Goal: Task Accomplishment & Management: Manage account settings

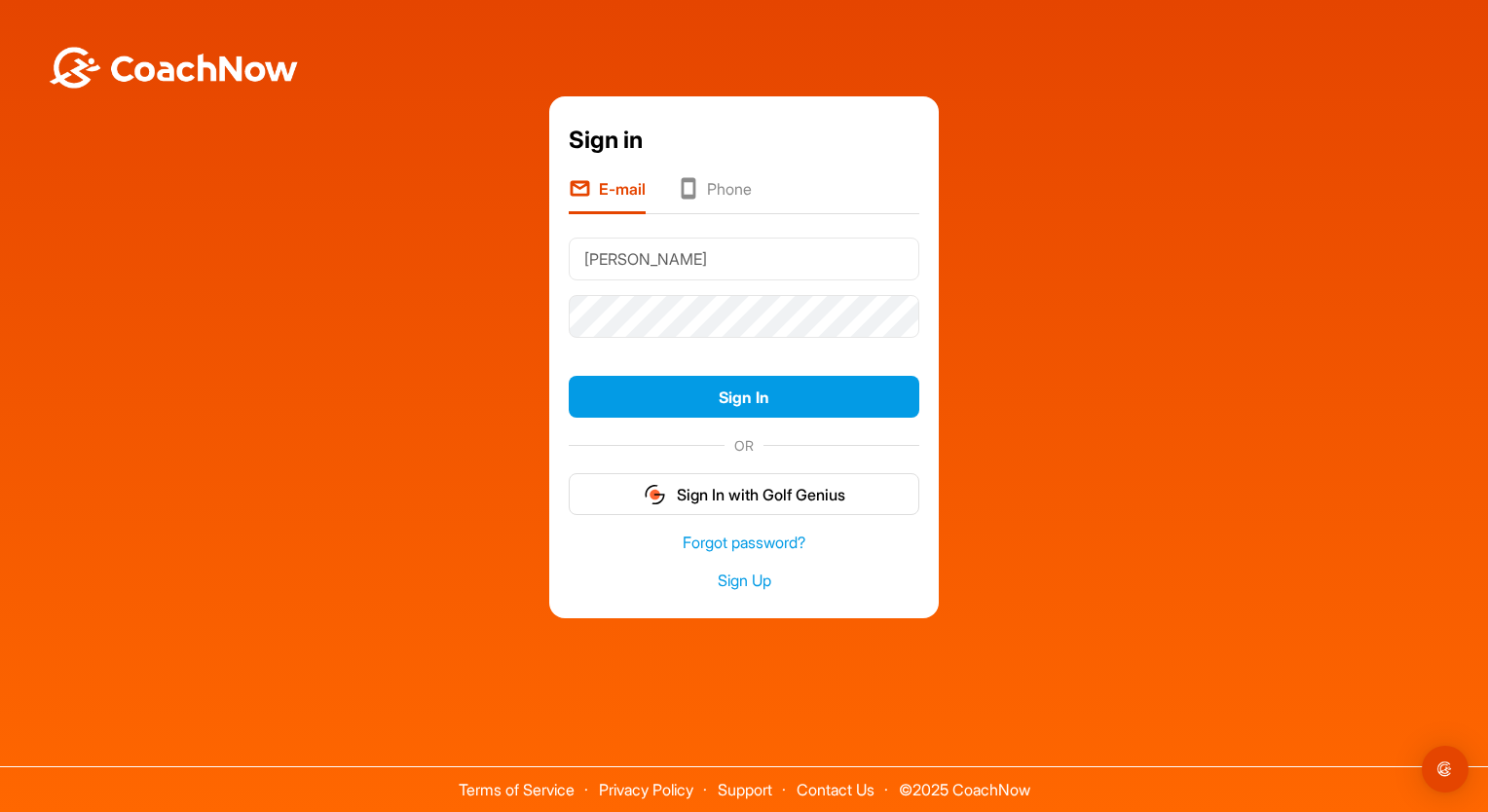
type input "[EMAIL_ADDRESS][DOMAIN_NAME]"
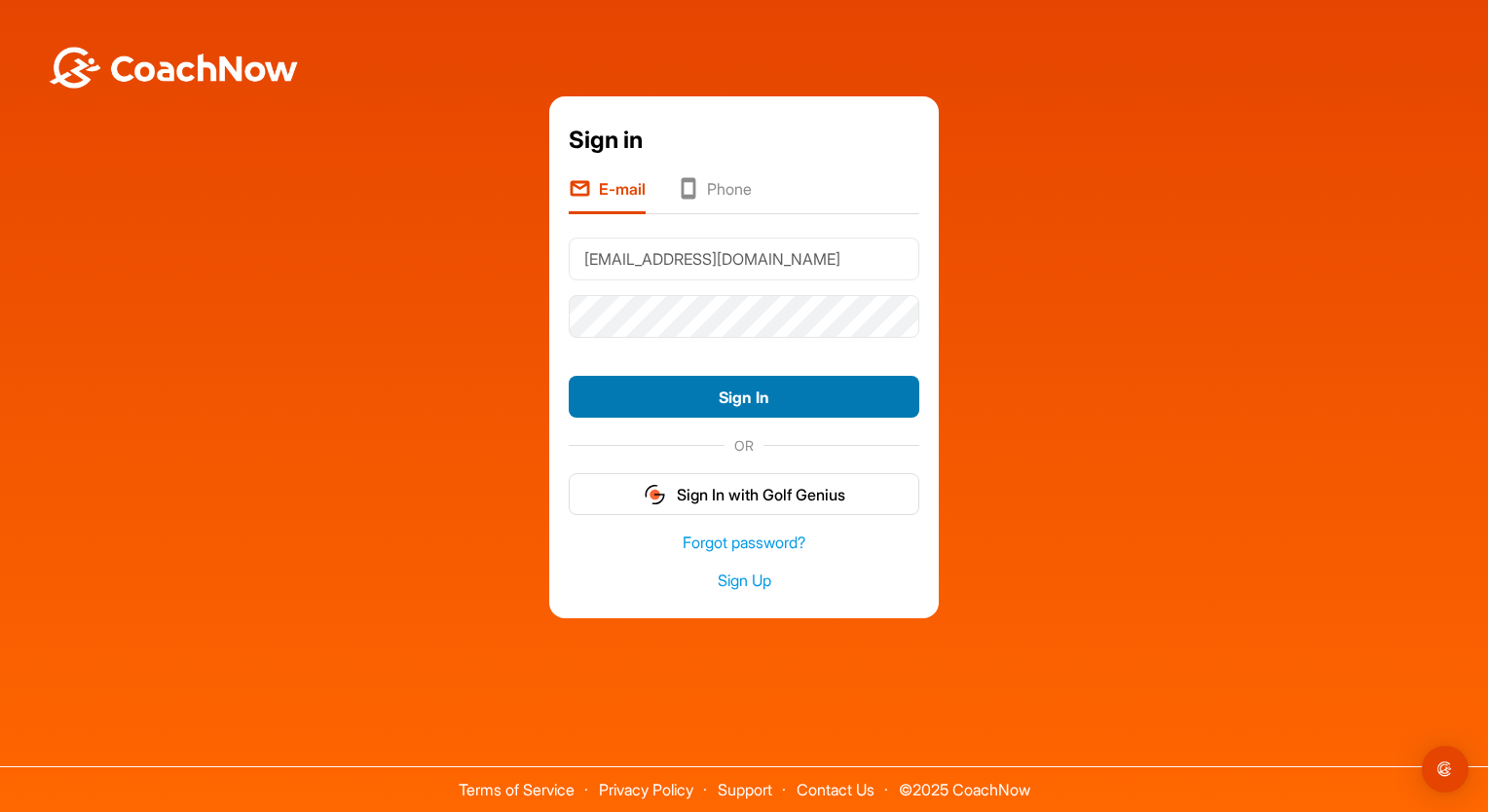
click at [721, 404] on button "Sign In" at bounding box center [744, 397] width 351 height 42
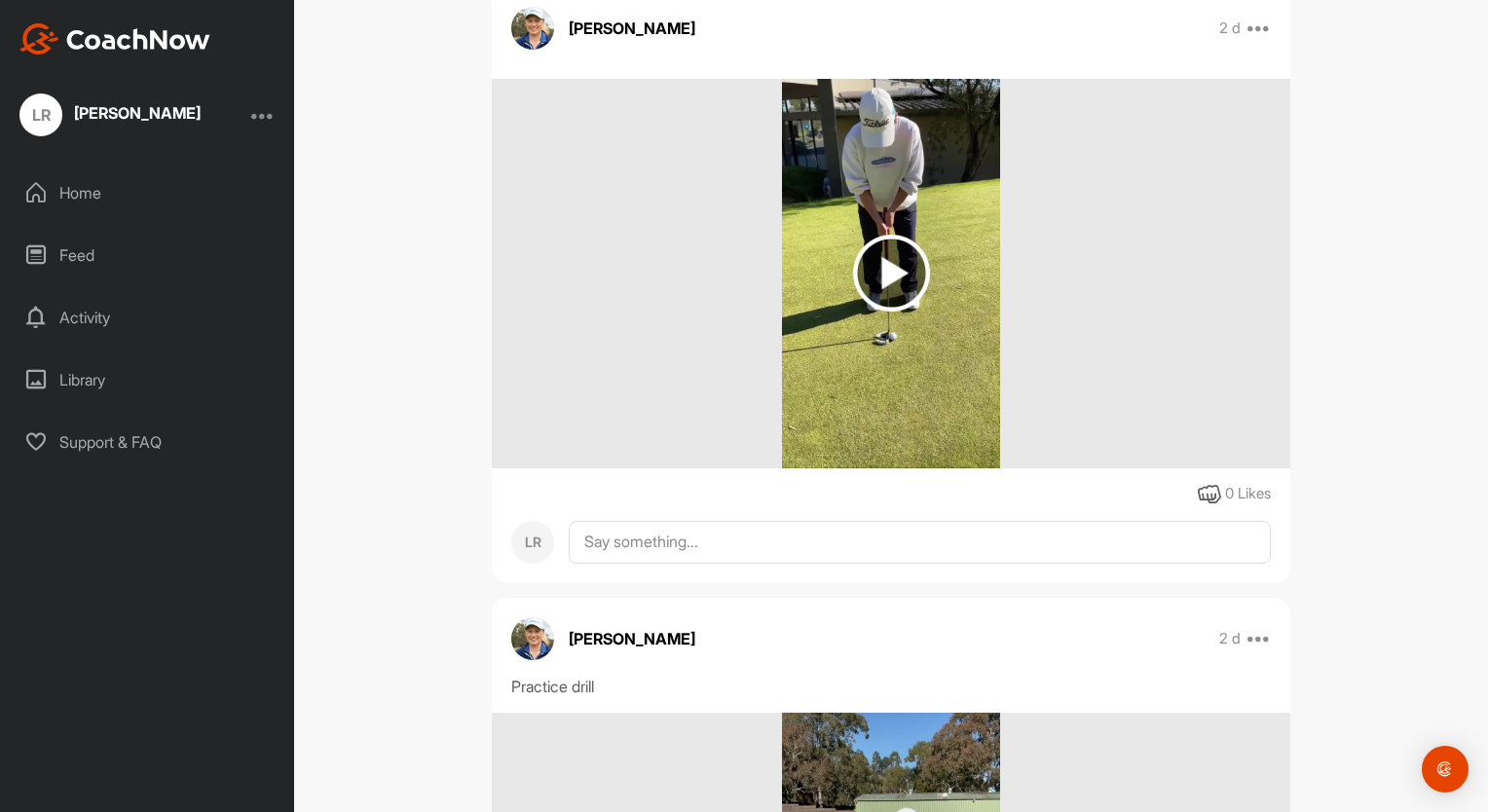
scroll to position [377, 0]
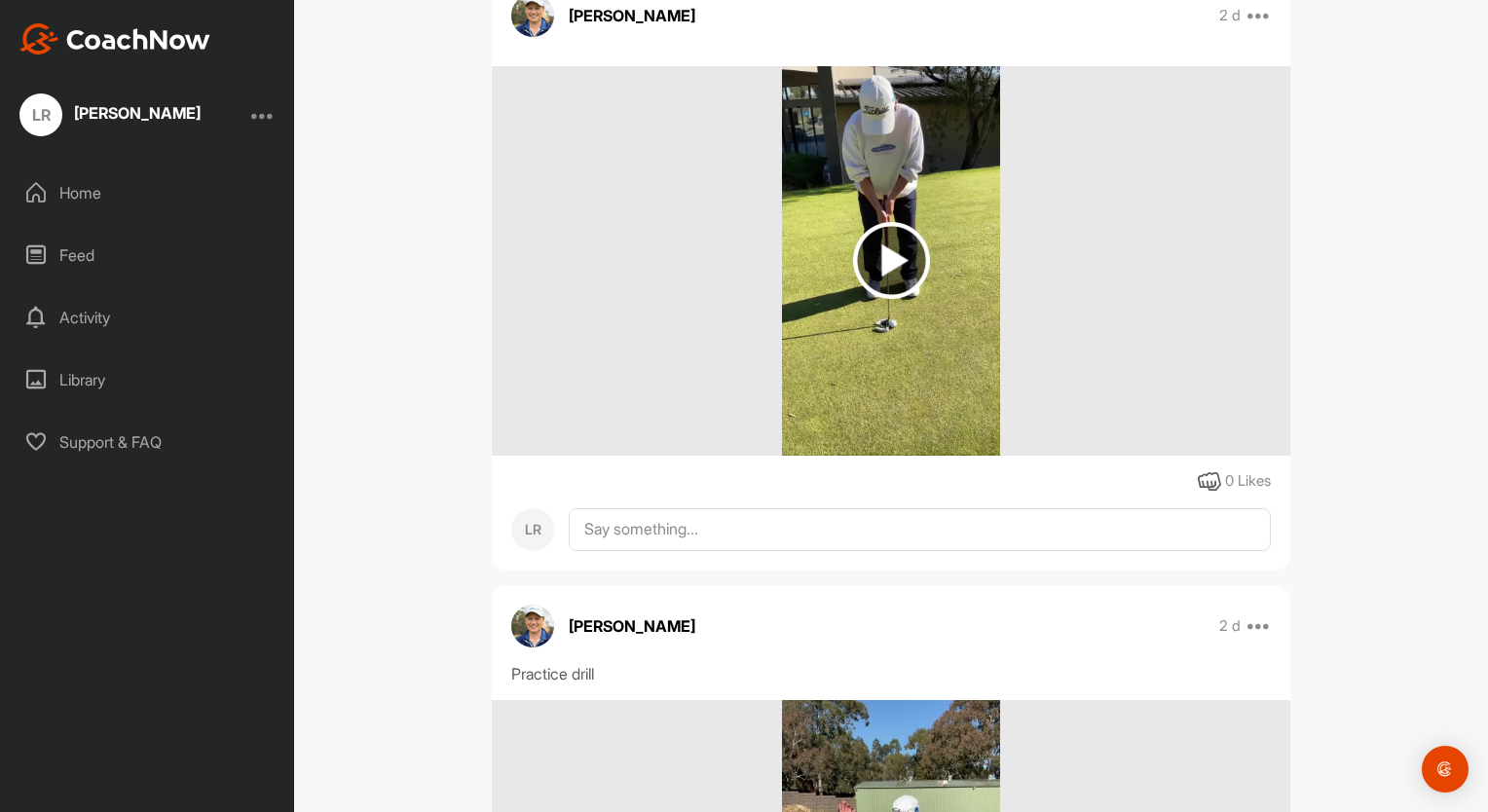
click at [881, 256] on img at bounding box center [891, 260] width 77 height 77
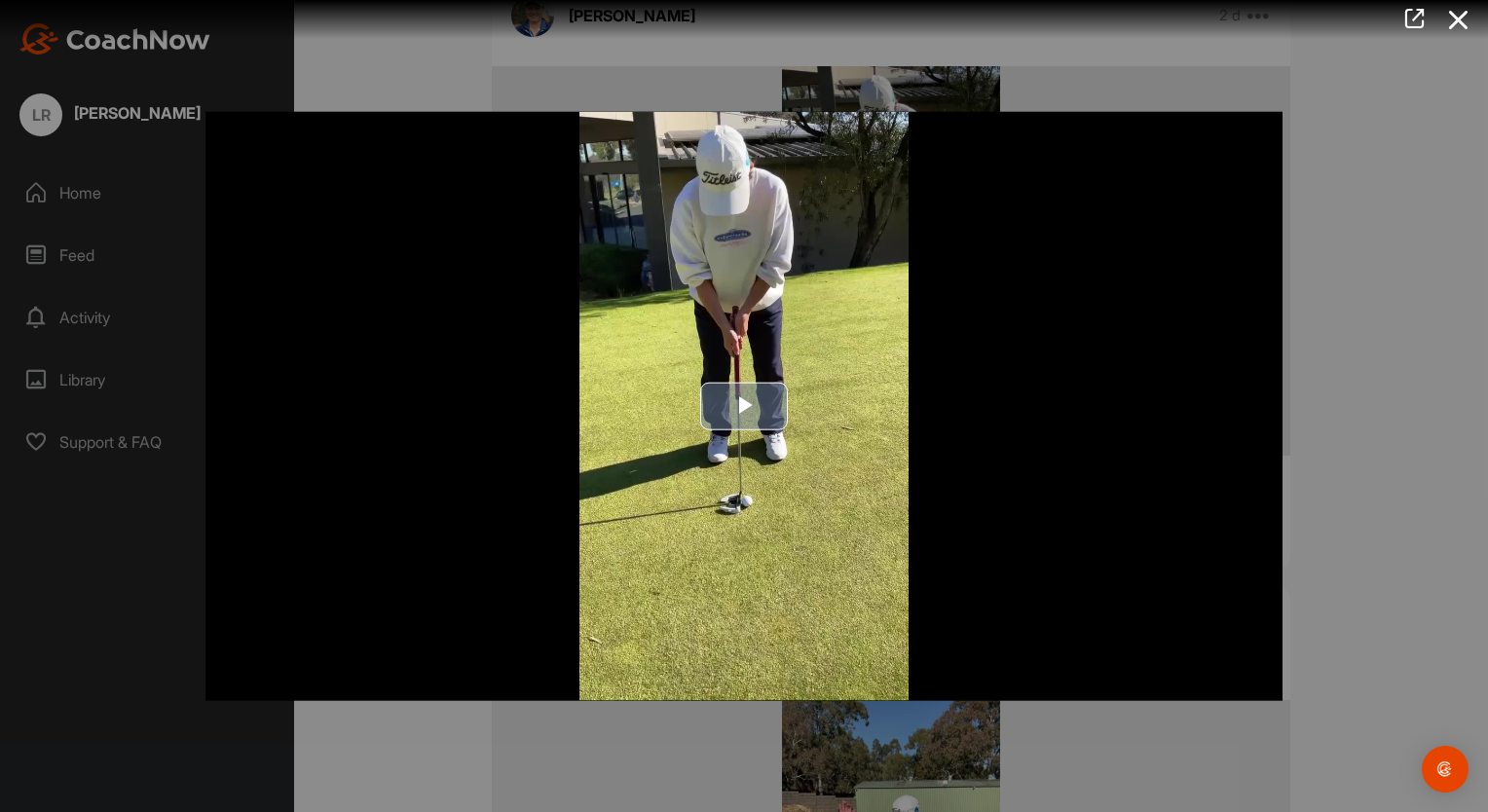
click at [744, 406] on span "Video Player" at bounding box center [744, 406] width 0 height 0
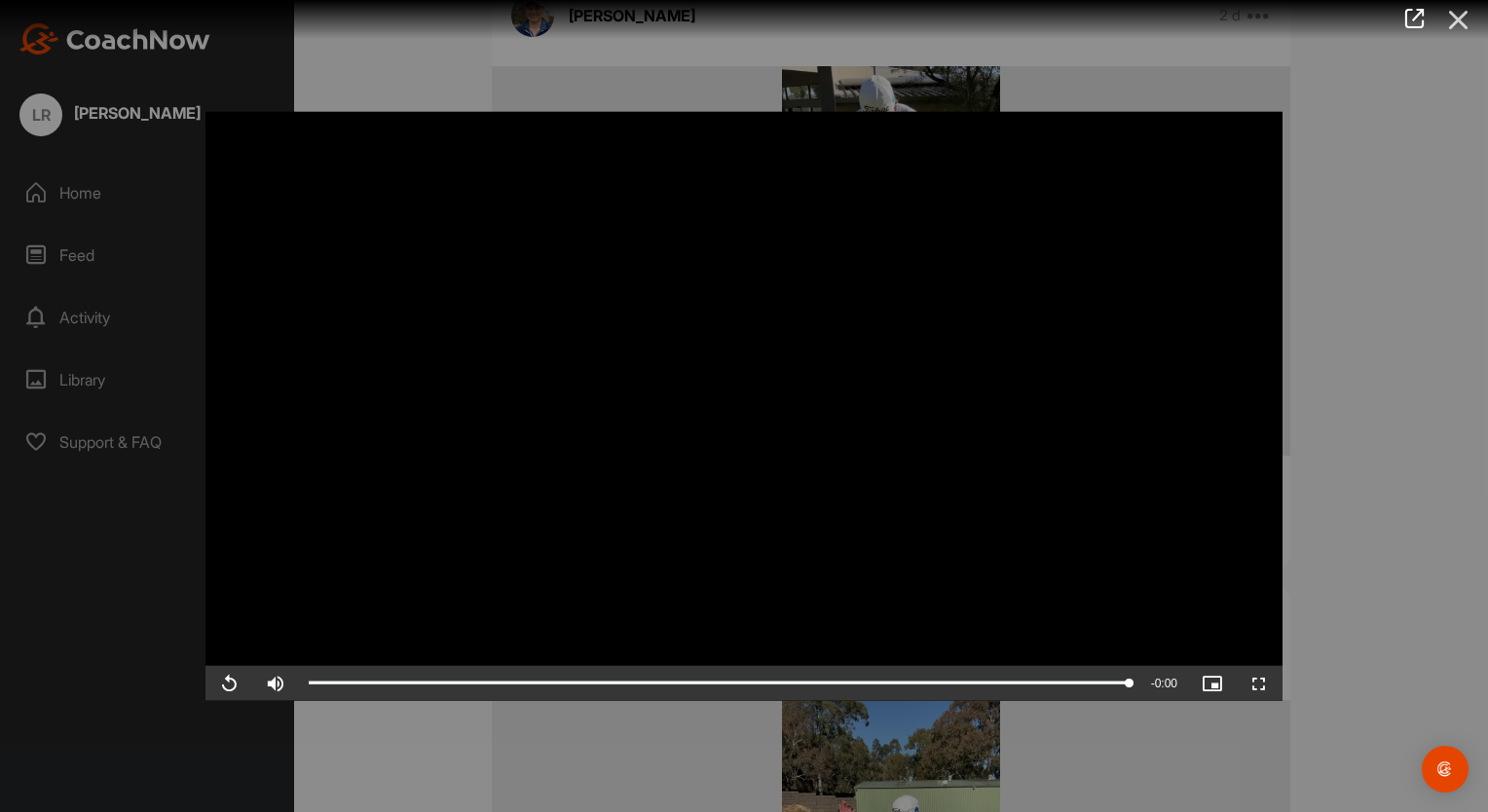
click at [1457, 19] on icon at bounding box center [1458, 20] width 45 height 36
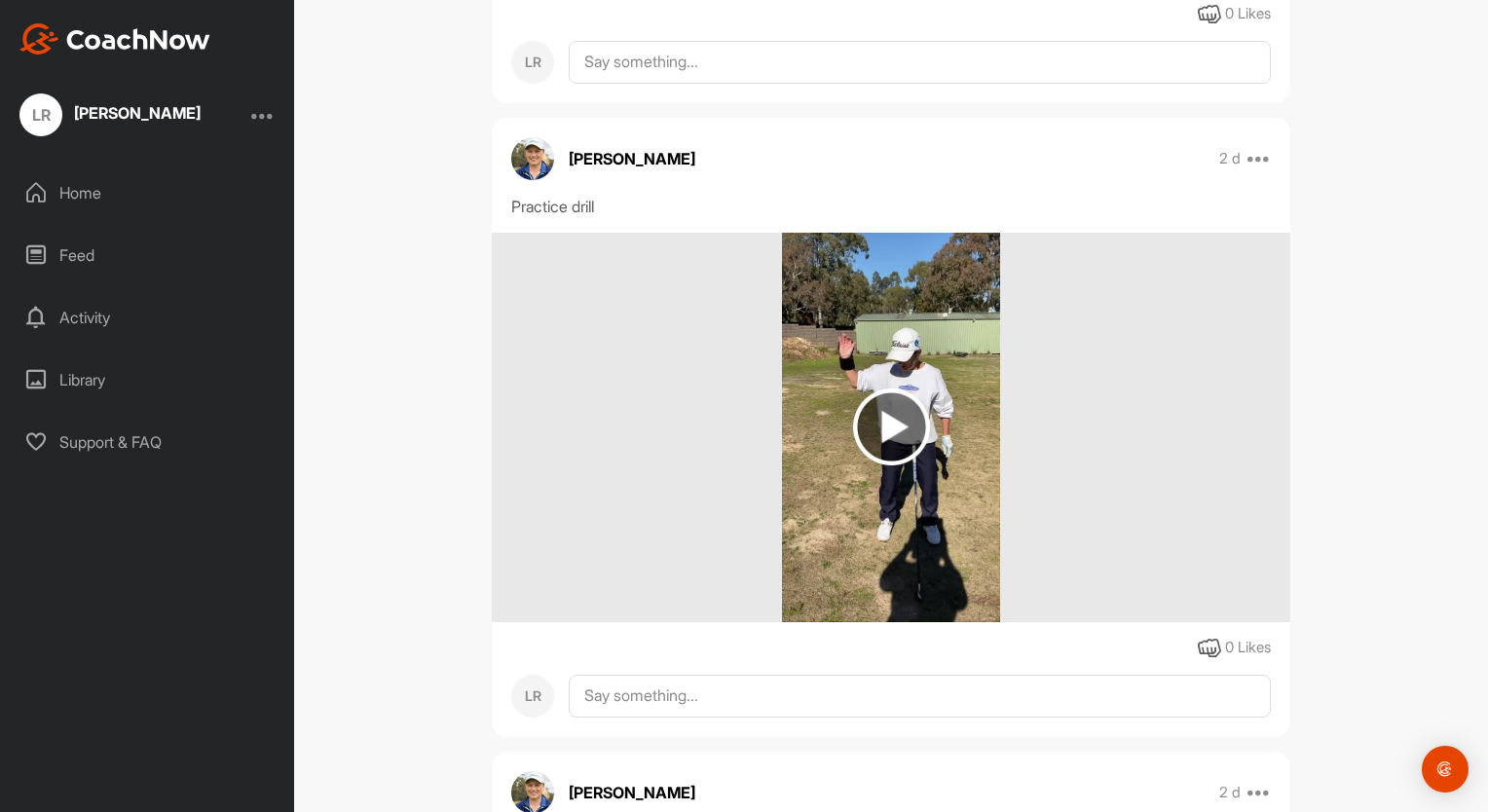
scroll to position [845, 0]
click at [876, 426] on img at bounding box center [891, 425] width 77 height 77
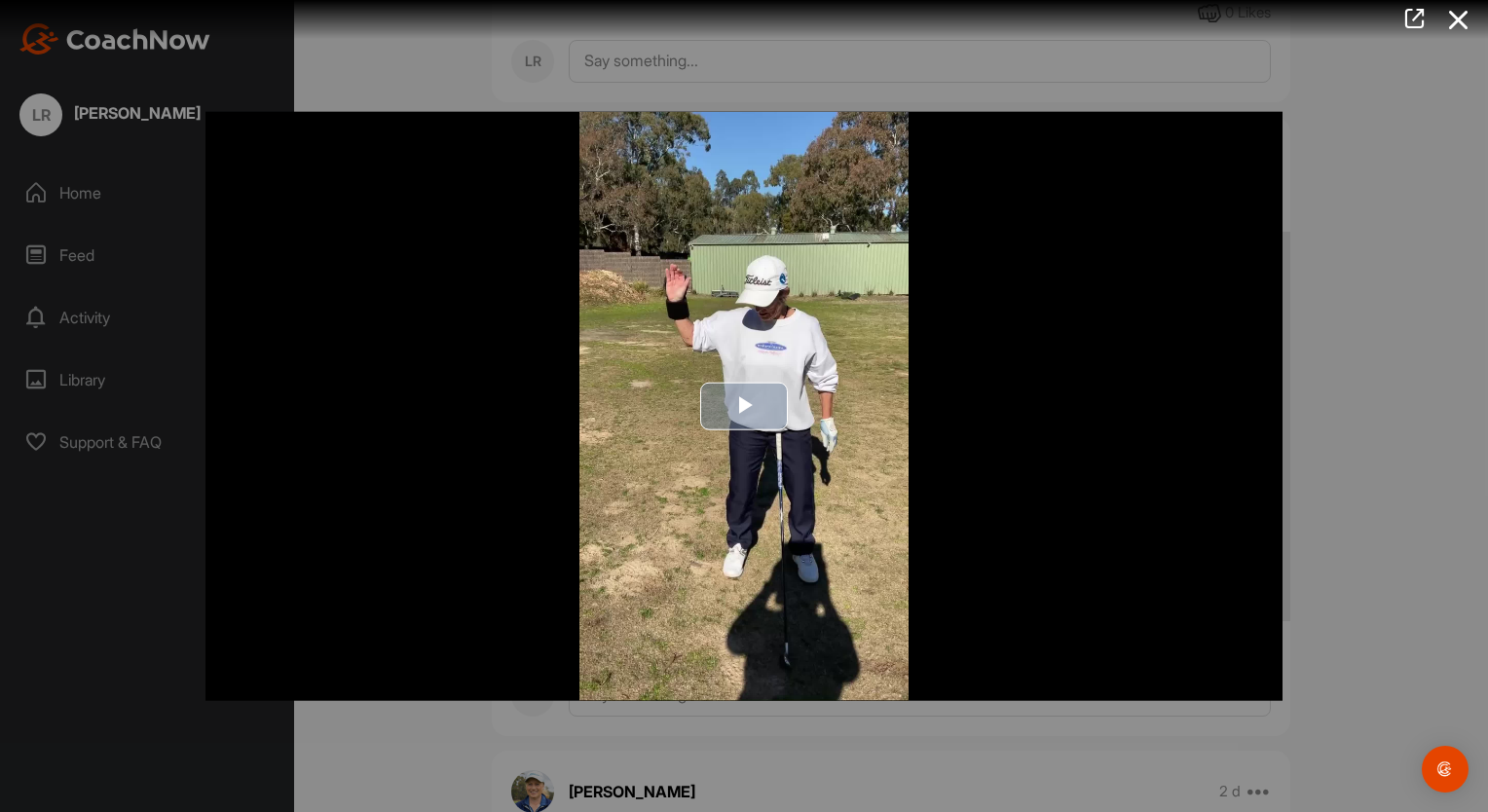
click at [744, 406] on span "Video Player" at bounding box center [744, 406] width 0 height 0
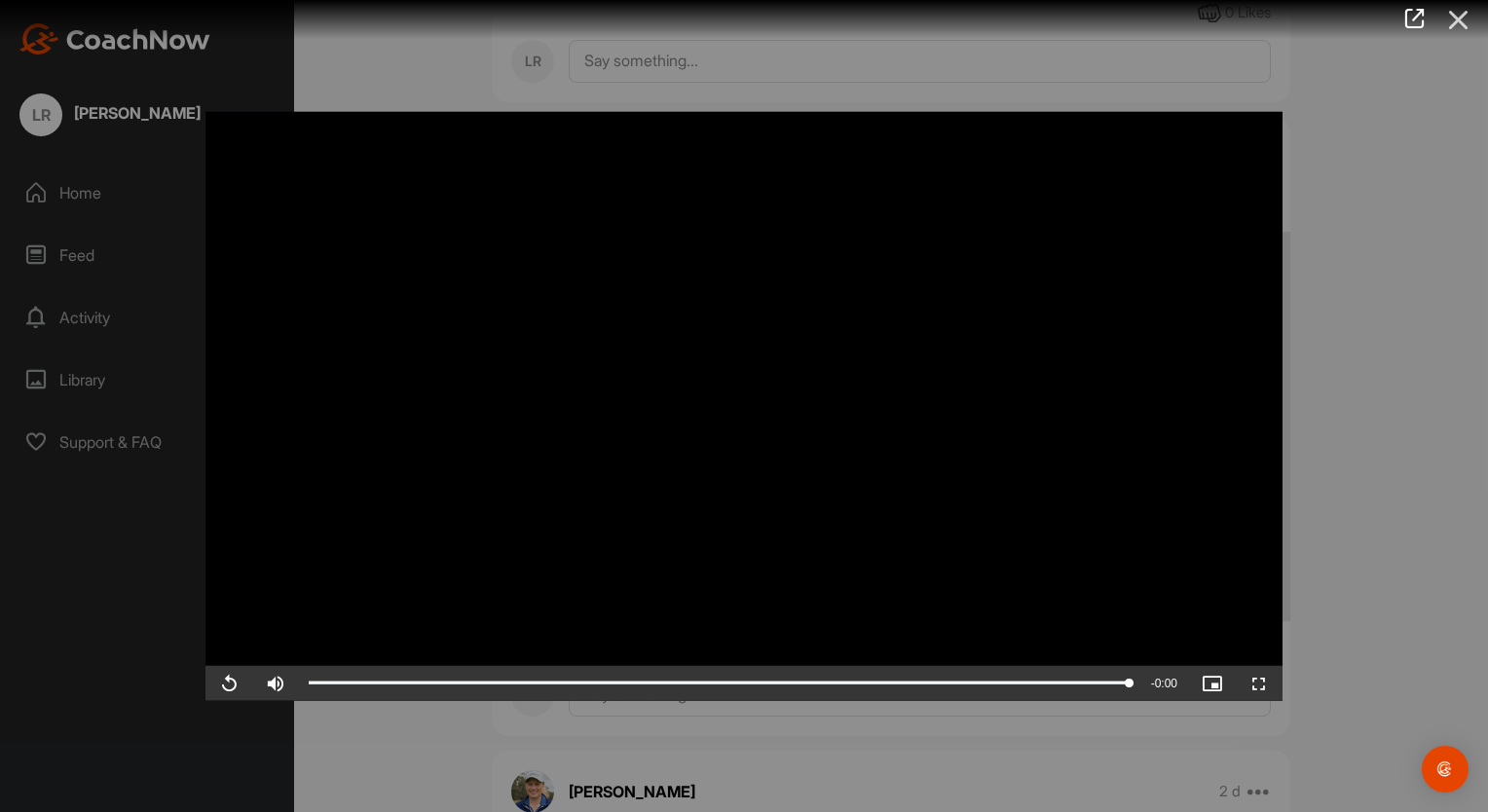
click at [1457, 24] on icon at bounding box center [1458, 20] width 45 height 36
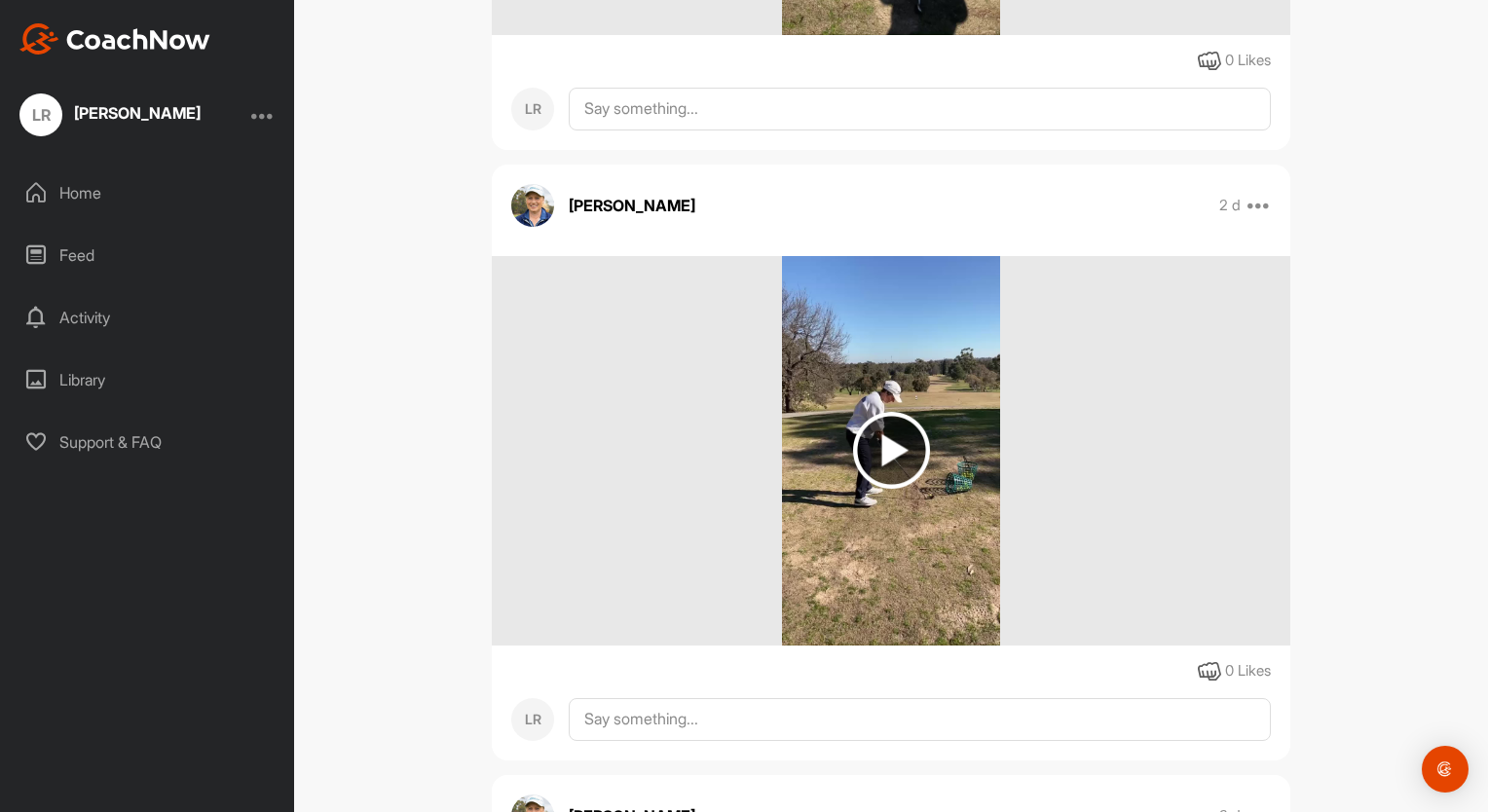
scroll to position [1498, 0]
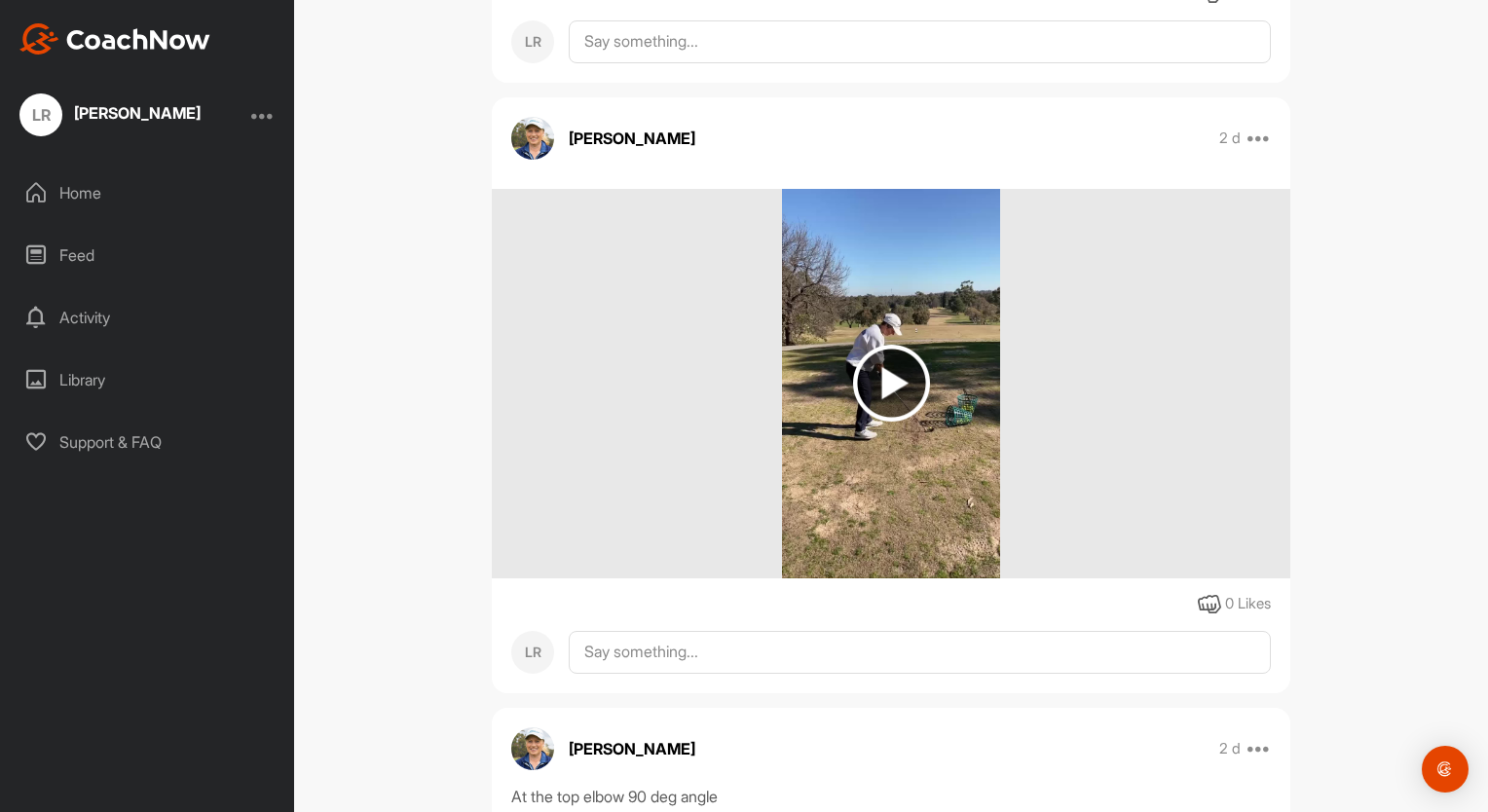
click at [879, 376] on img at bounding box center [891, 383] width 77 height 77
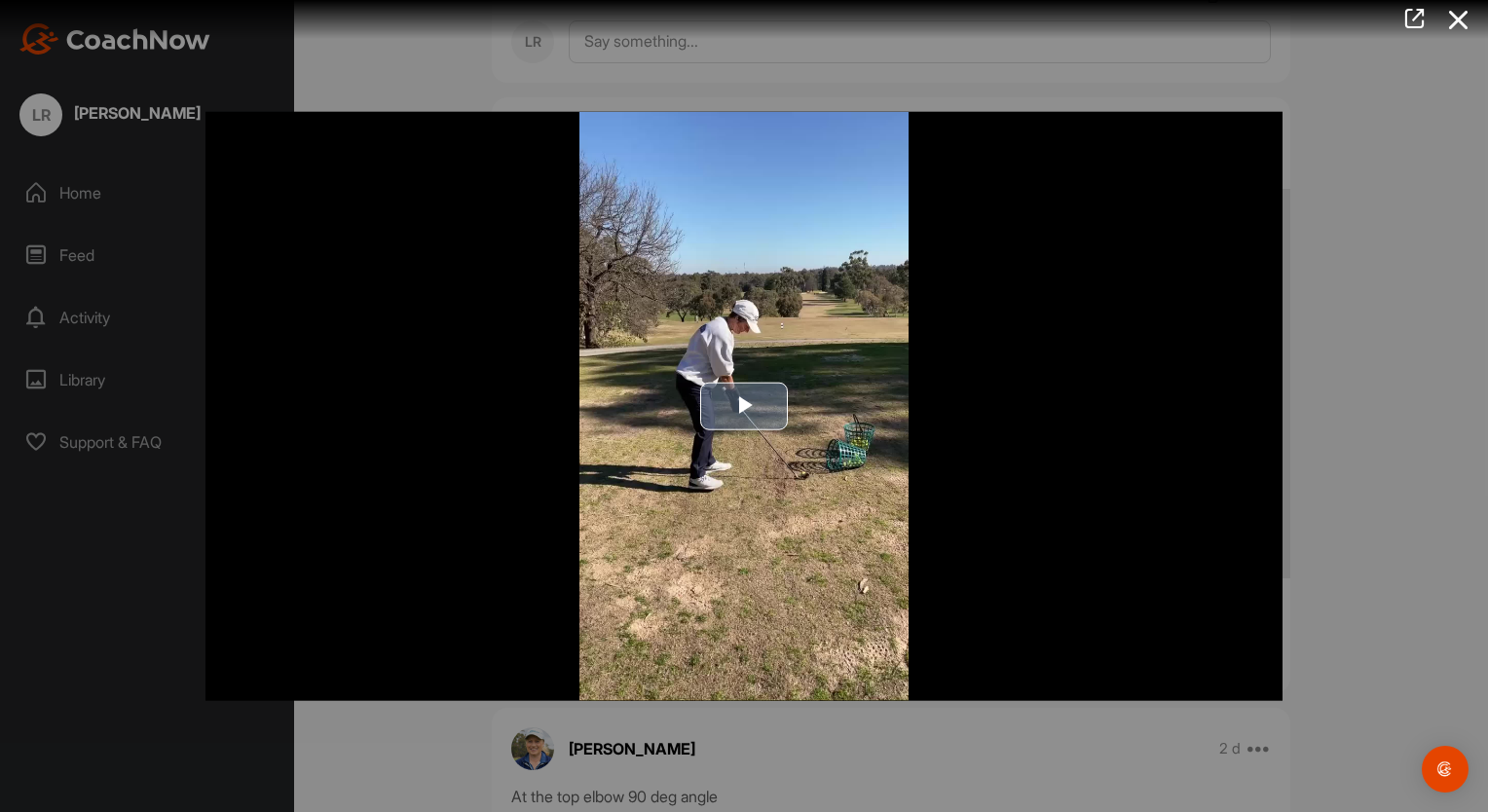
click at [744, 406] on span "Video Player" at bounding box center [744, 406] width 0 height 0
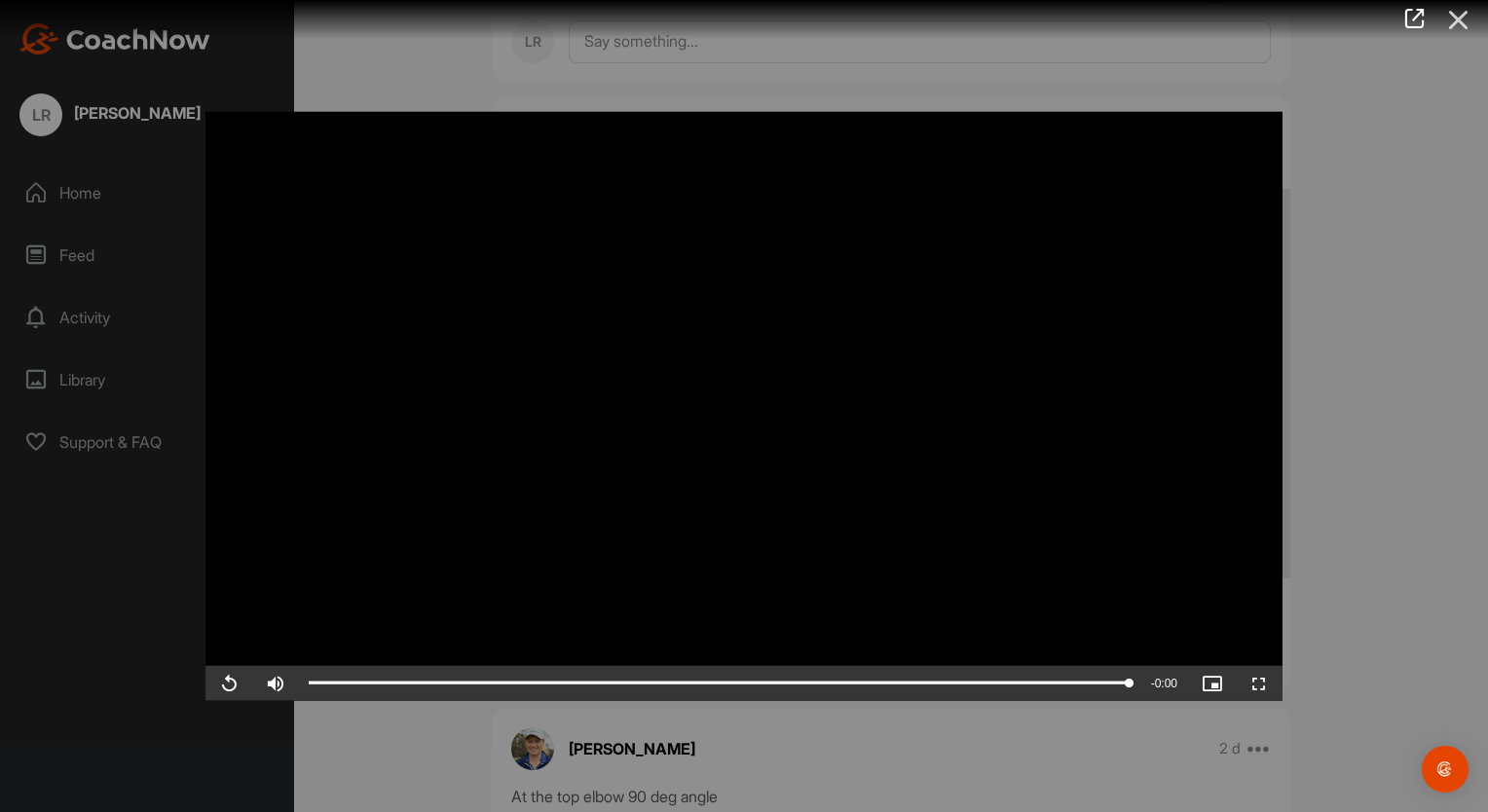
click at [1467, 19] on icon at bounding box center [1458, 20] width 45 height 36
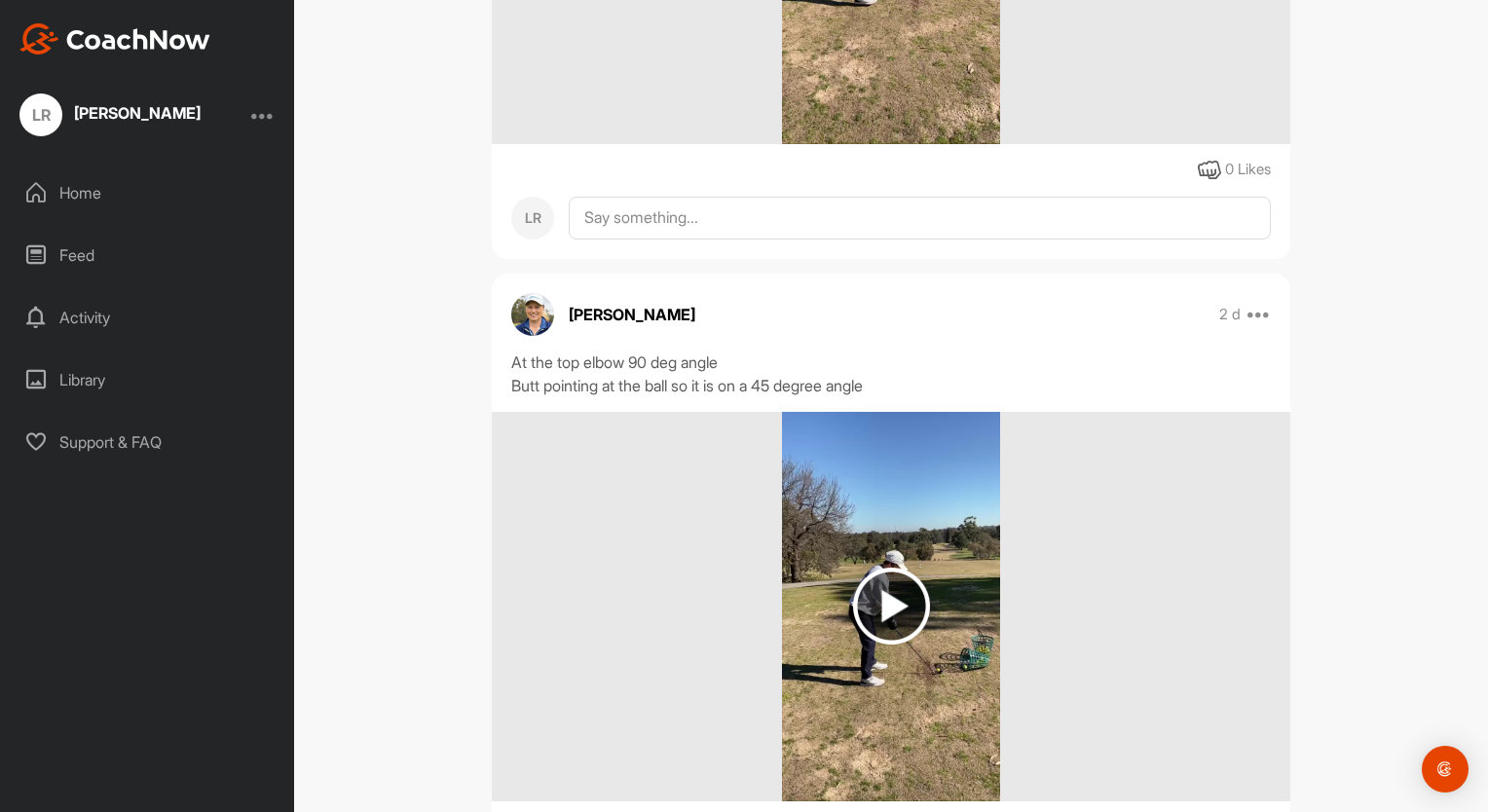
scroll to position [1943, 0]
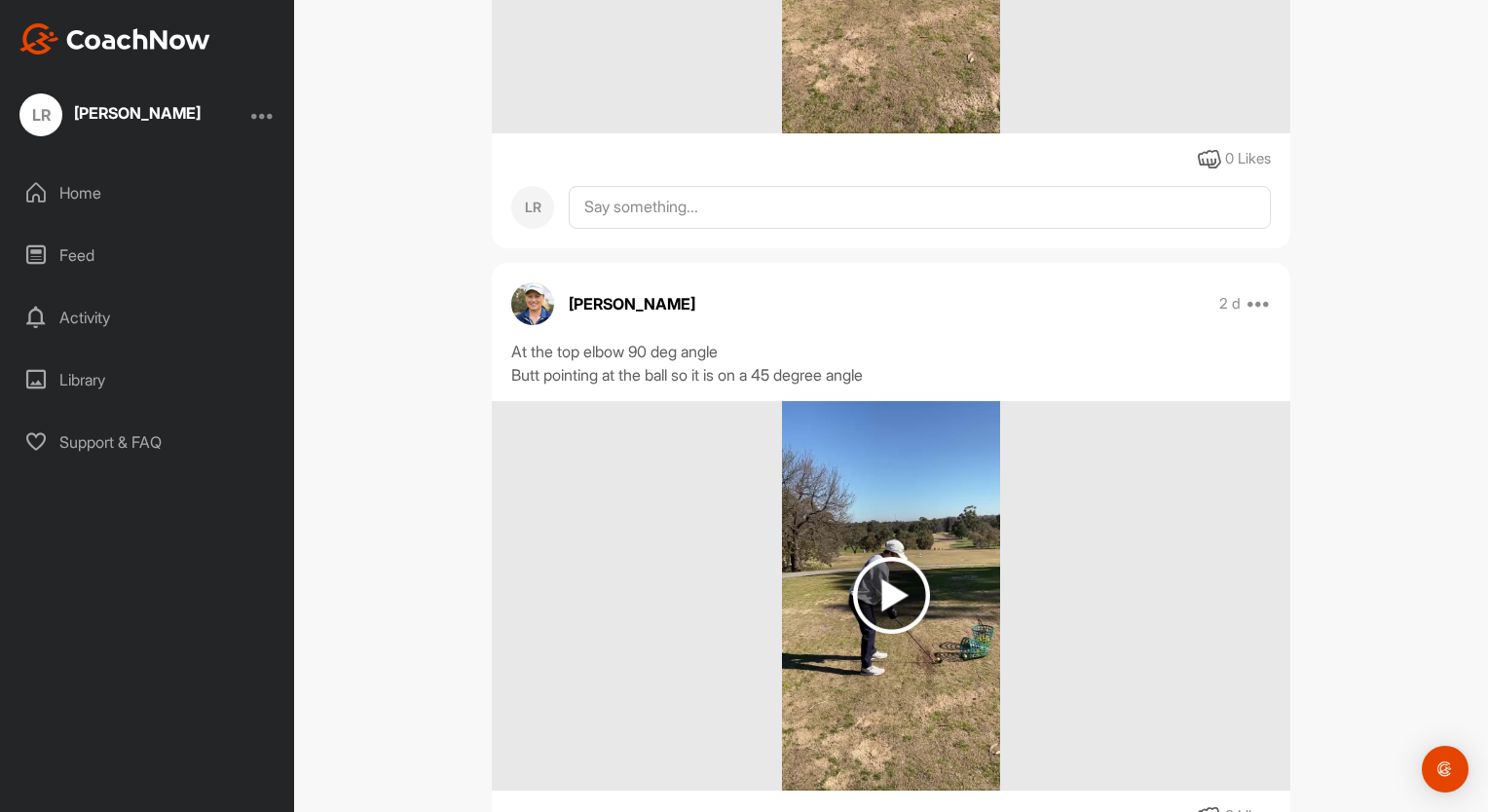
click at [888, 590] on img at bounding box center [891, 595] width 77 height 77
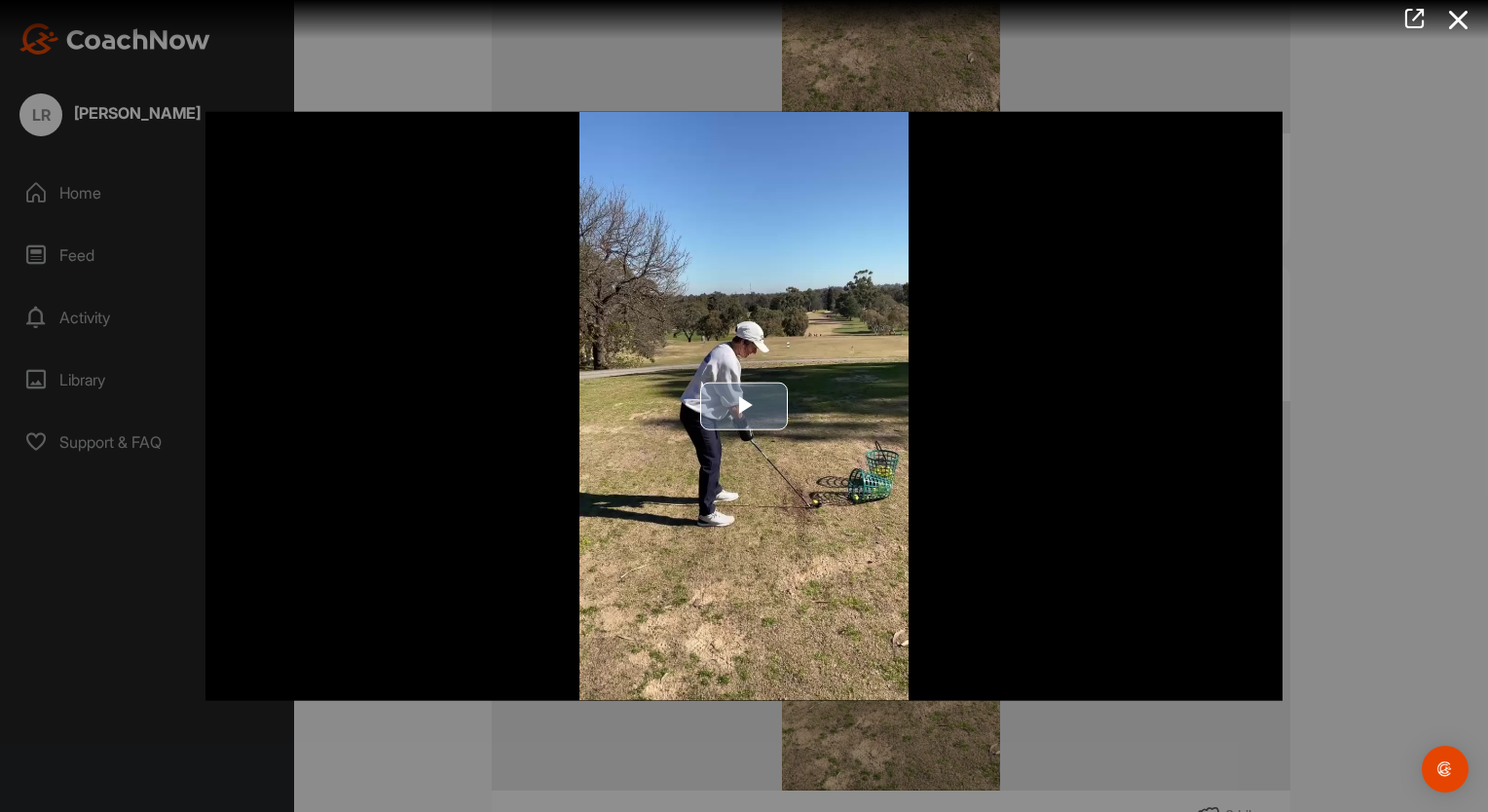
click at [744, 406] on span "Video Player" at bounding box center [744, 406] width 0 height 0
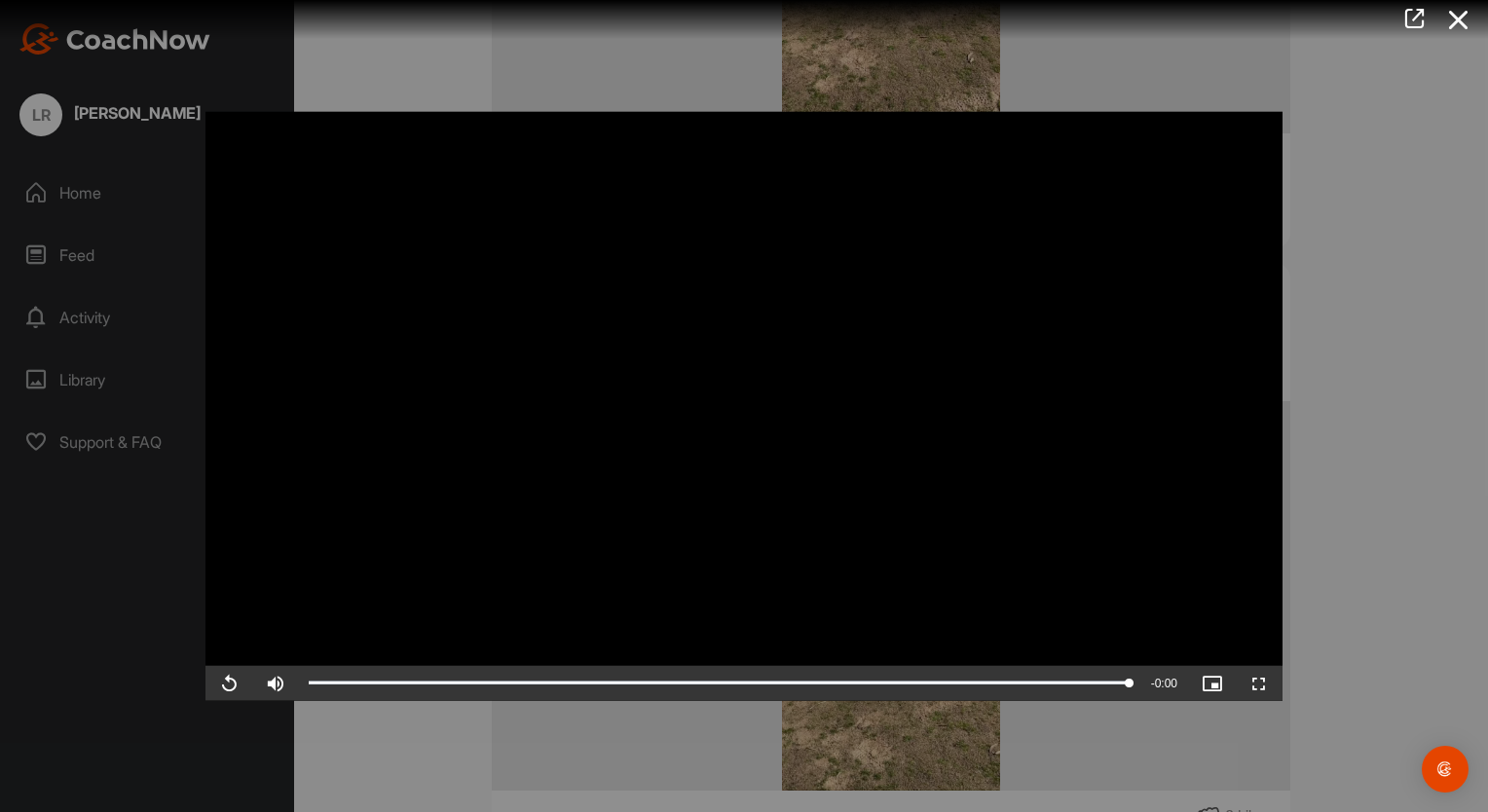
click at [1321, 322] on div at bounding box center [744, 406] width 1488 height 812
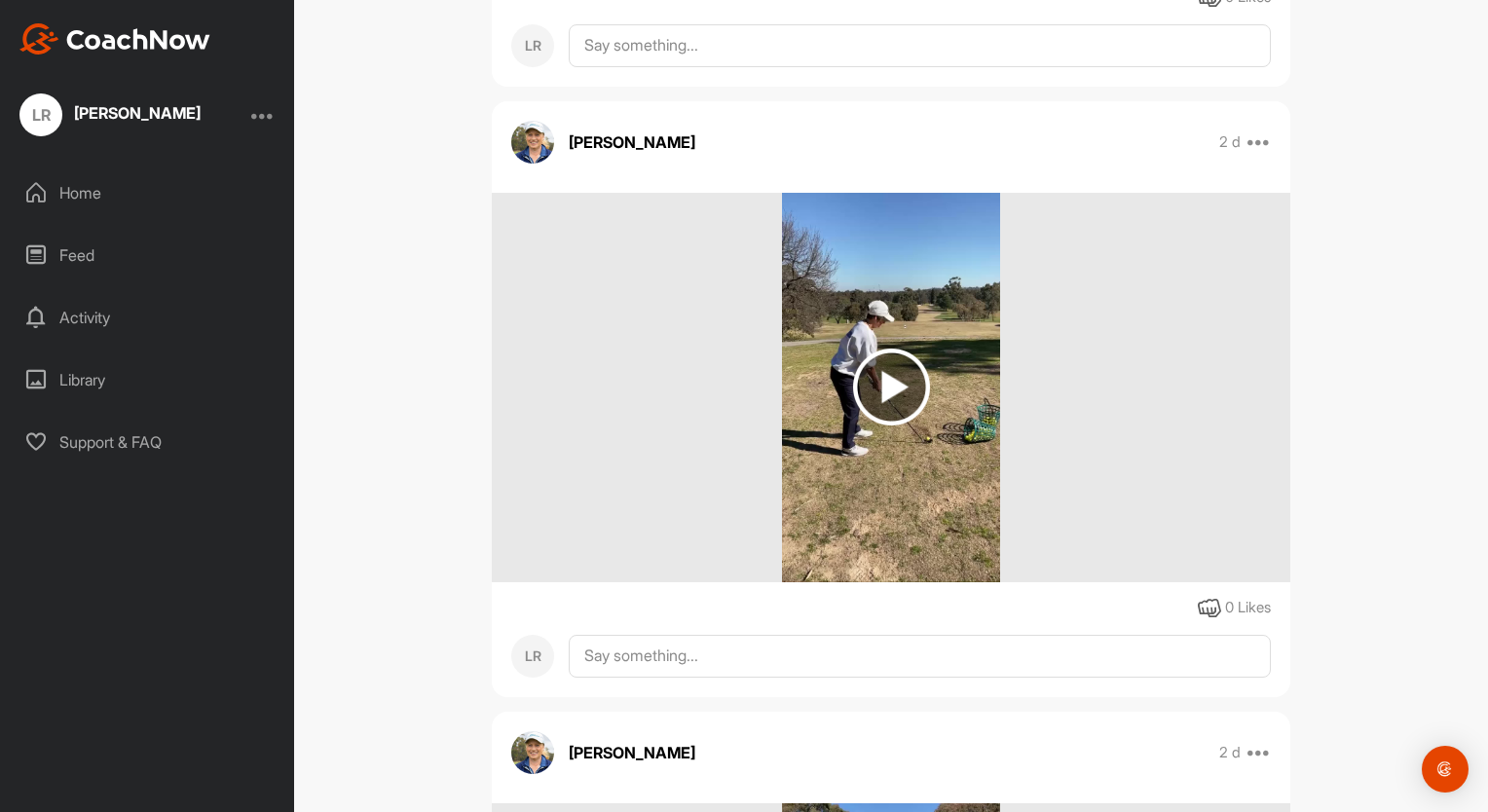
scroll to position [3472, 0]
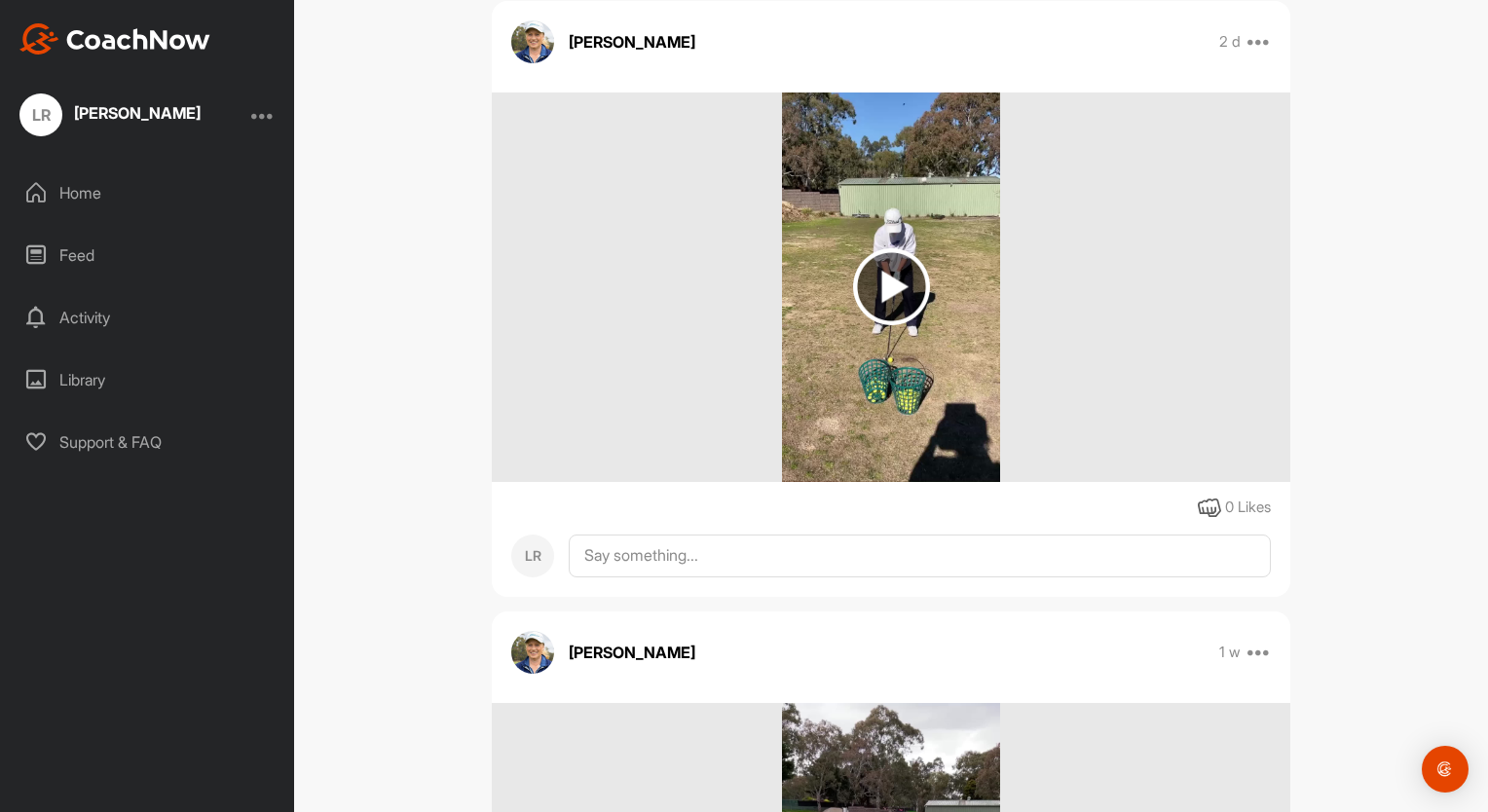
click at [896, 280] on img at bounding box center [891, 286] width 77 height 77
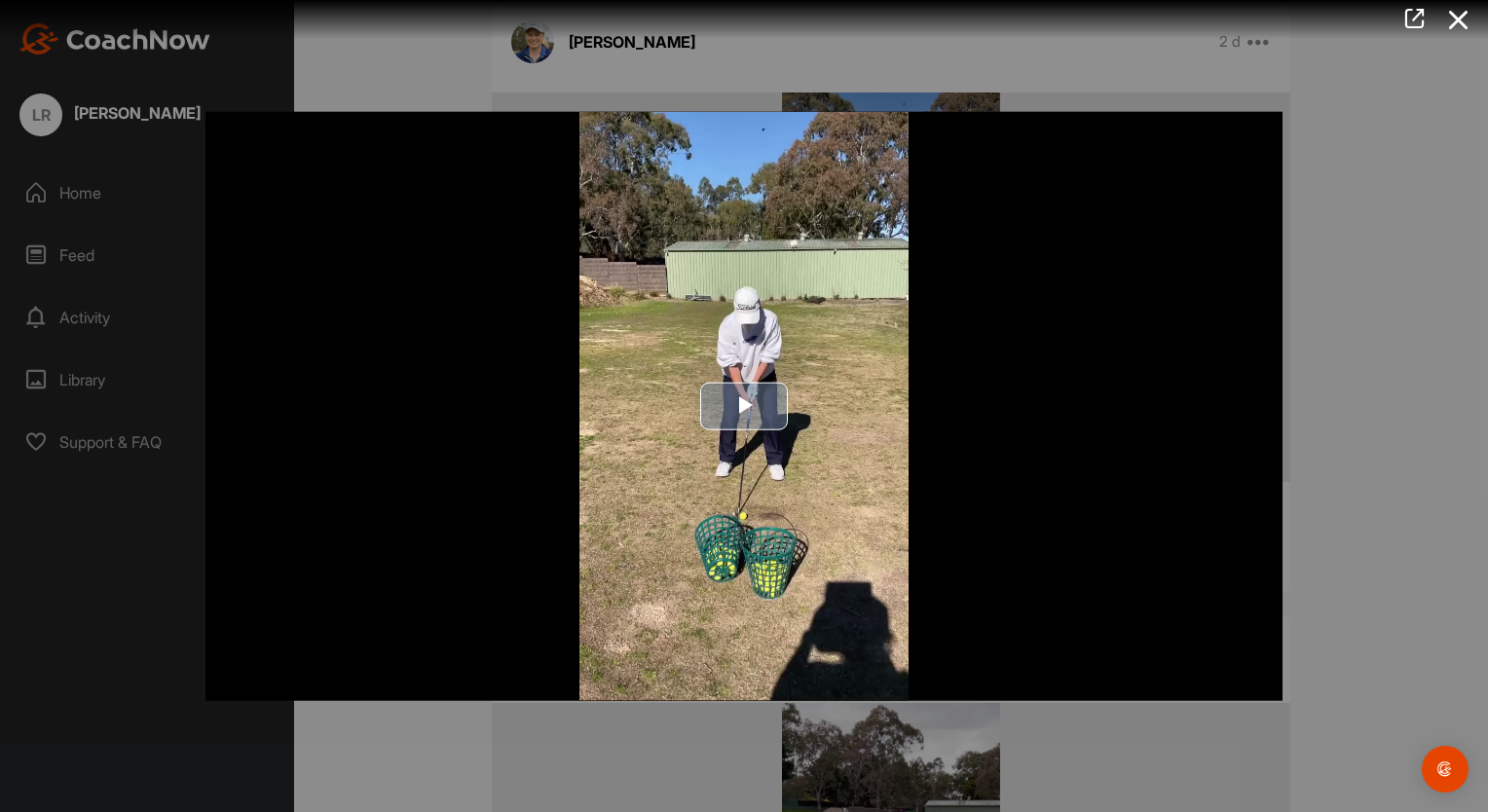
drag, startPoint x: 716, startPoint y: 406, endPoint x: 807, endPoint y: 337, distance: 114.2
click at [807, 337] on img "Video Player" at bounding box center [744, 406] width 1077 height 589
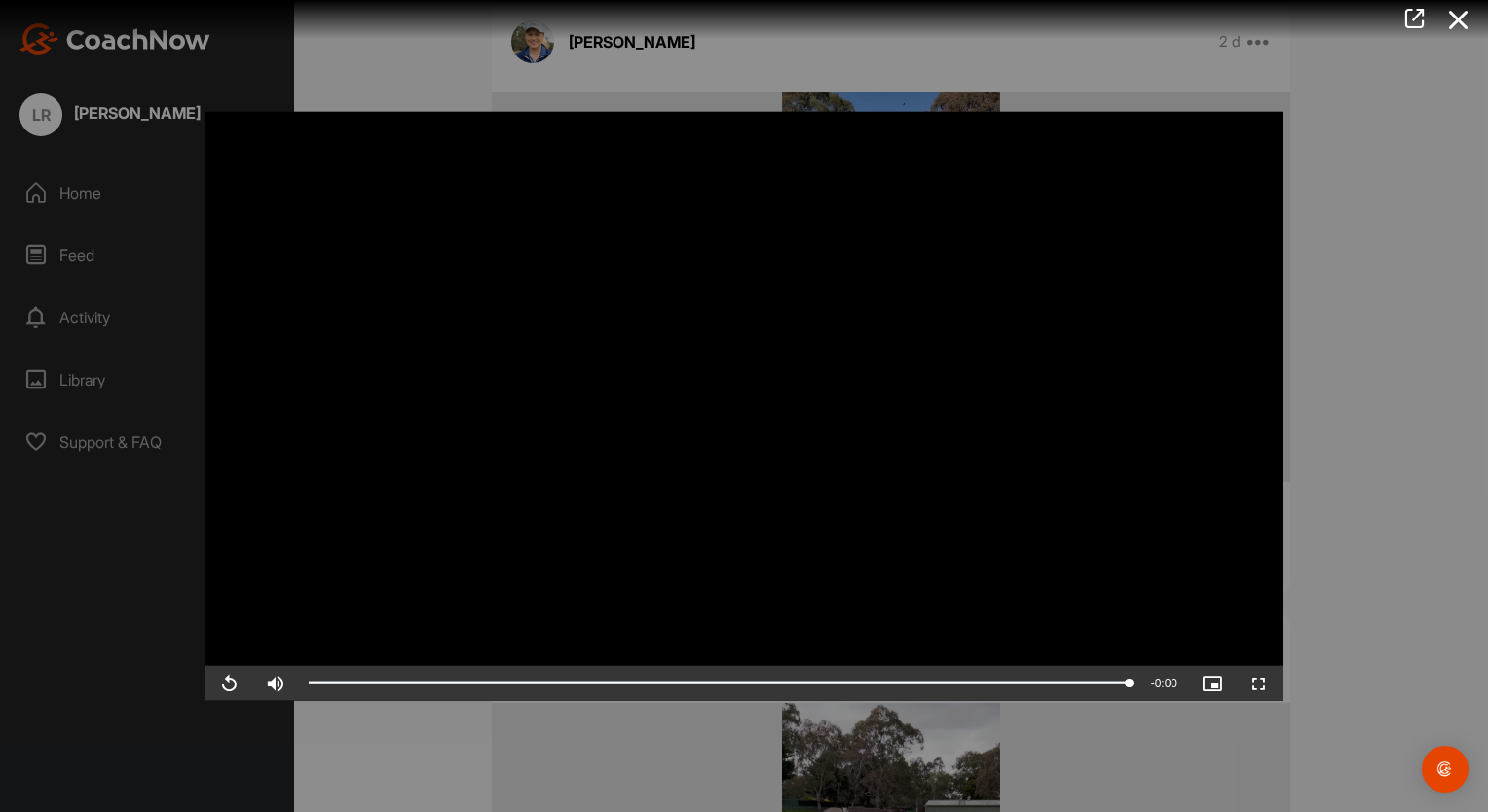
click at [1343, 361] on div at bounding box center [744, 406] width 1488 height 812
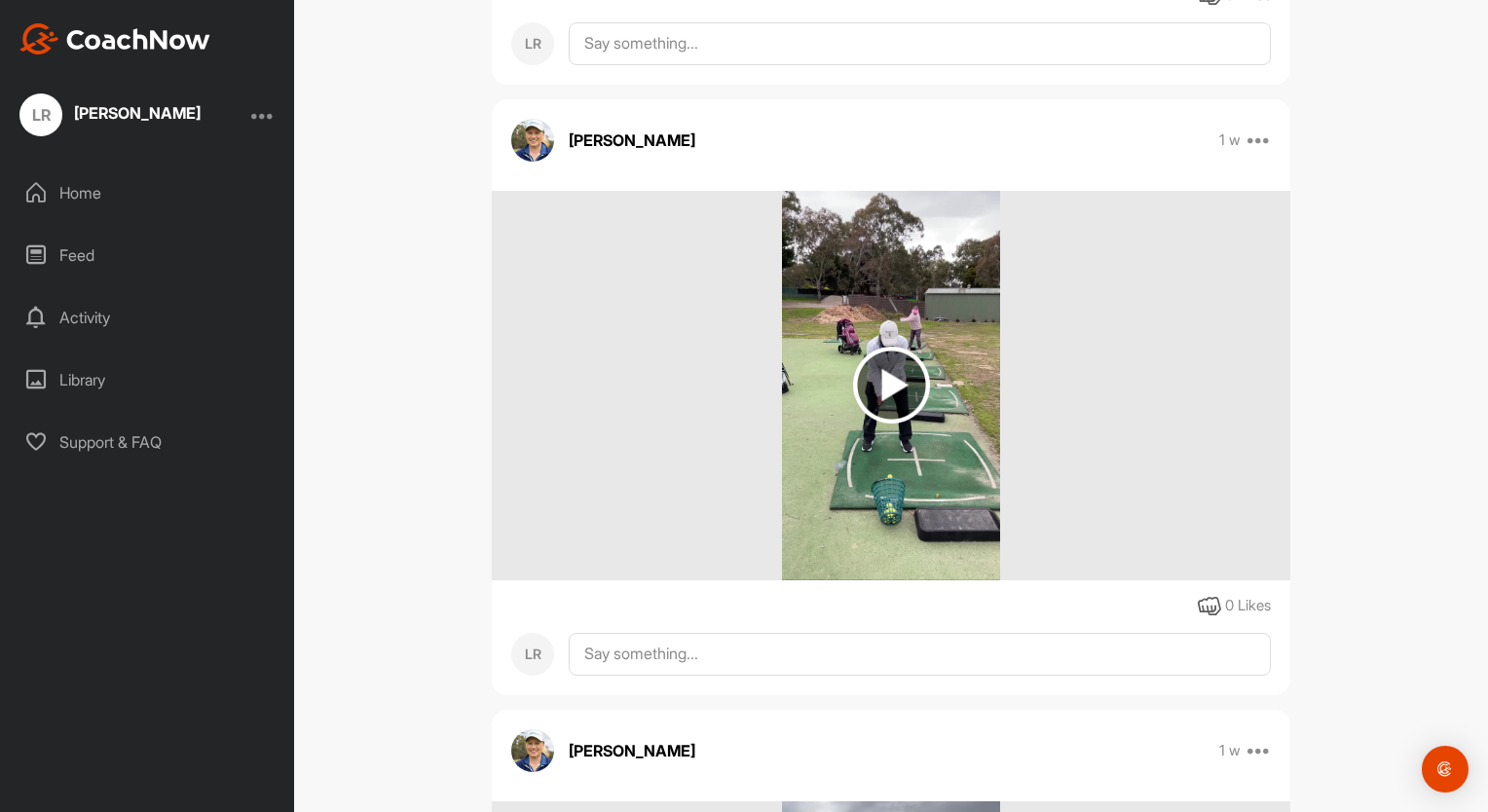
scroll to position [3985, 0]
click at [886, 370] on img at bounding box center [891, 384] width 77 height 77
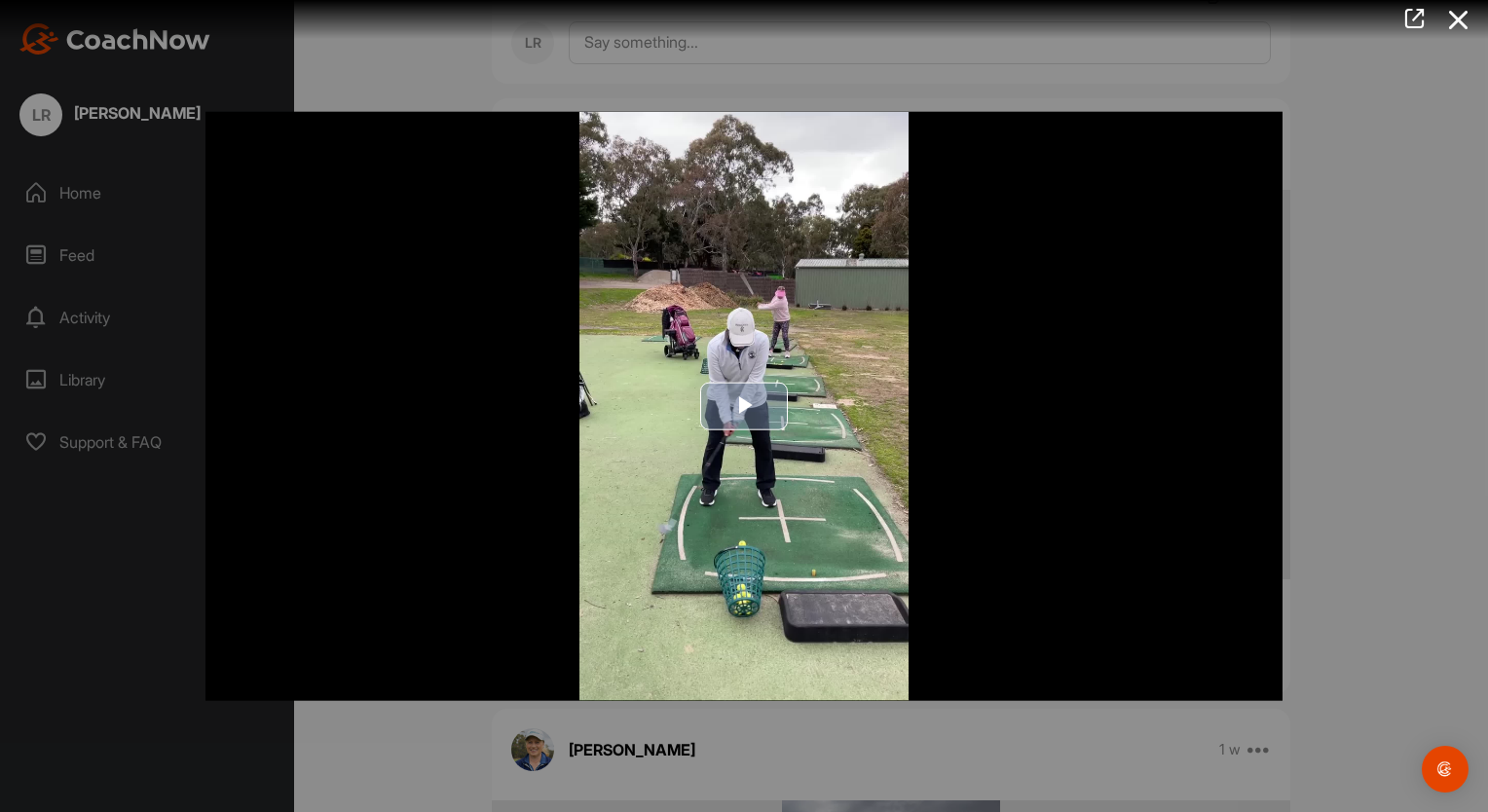
drag, startPoint x: 738, startPoint y: 404, endPoint x: 994, endPoint y: 325, distance: 267.9
click at [994, 325] on img "Video Player" at bounding box center [744, 406] width 1077 height 589
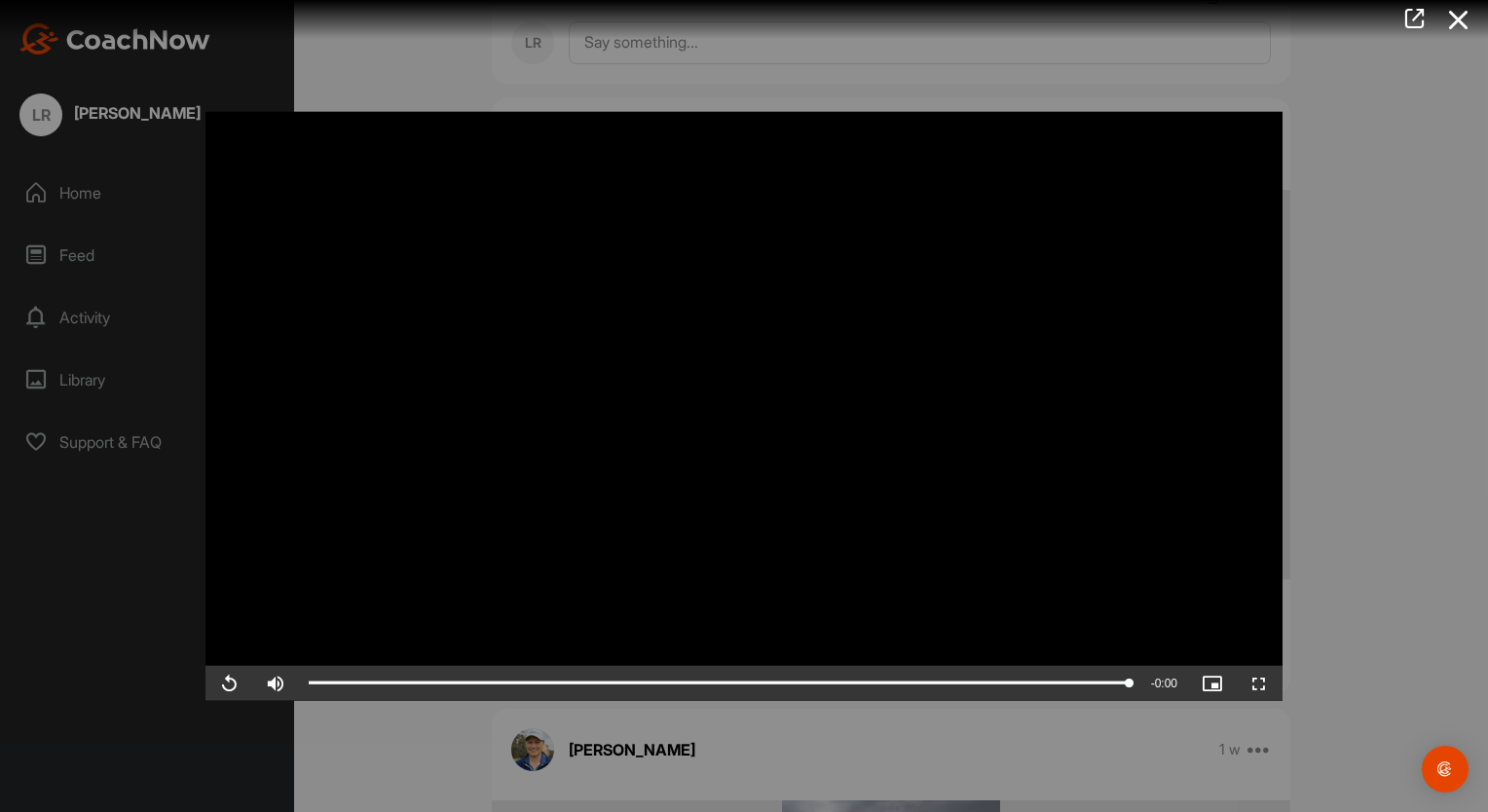
click at [1364, 206] on div at bounding box center [744, 406] width 1488 height 812
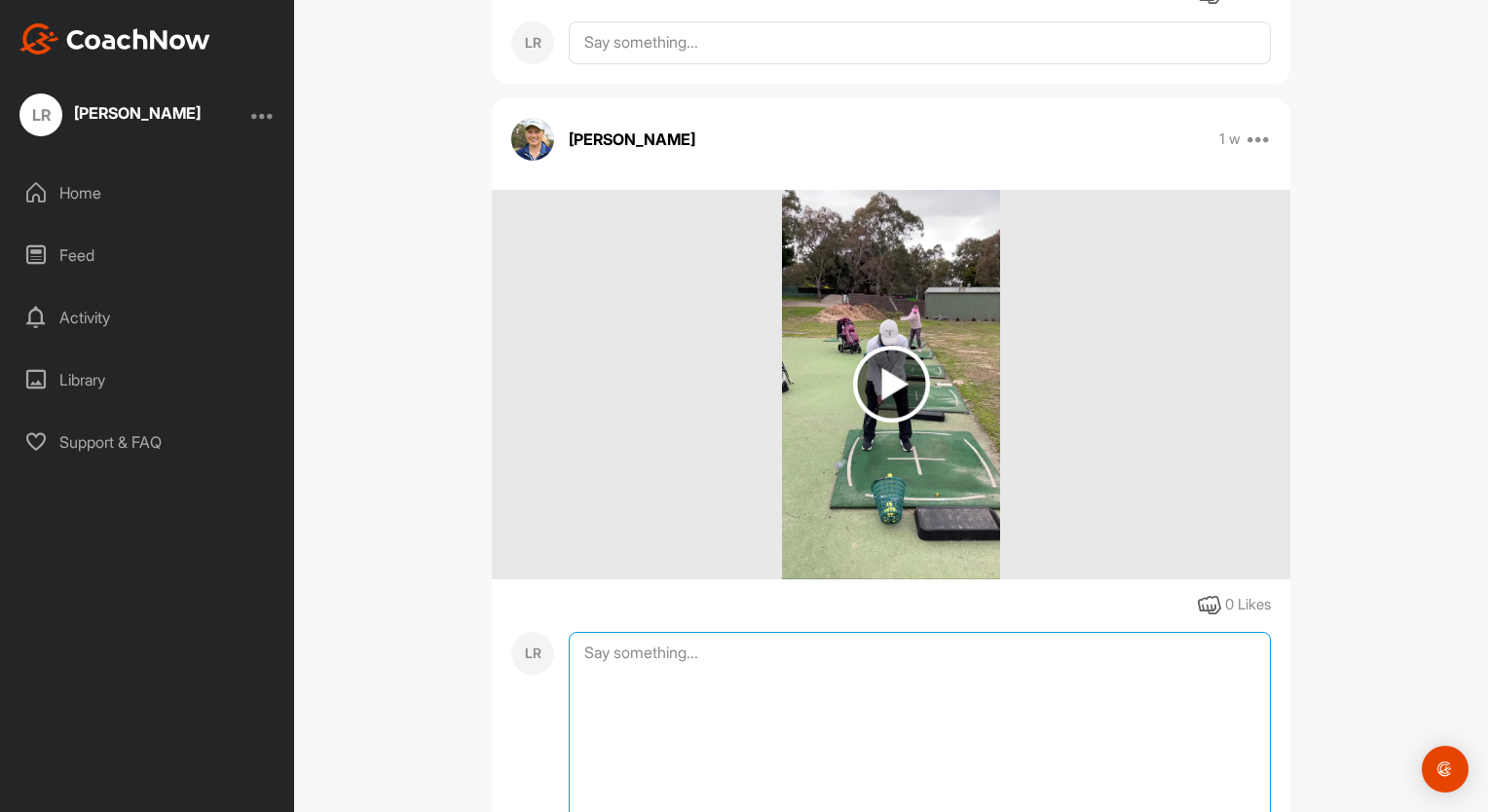
click at [1145, 633] on textarea at bounding box center [920, 728] width 703 height 194
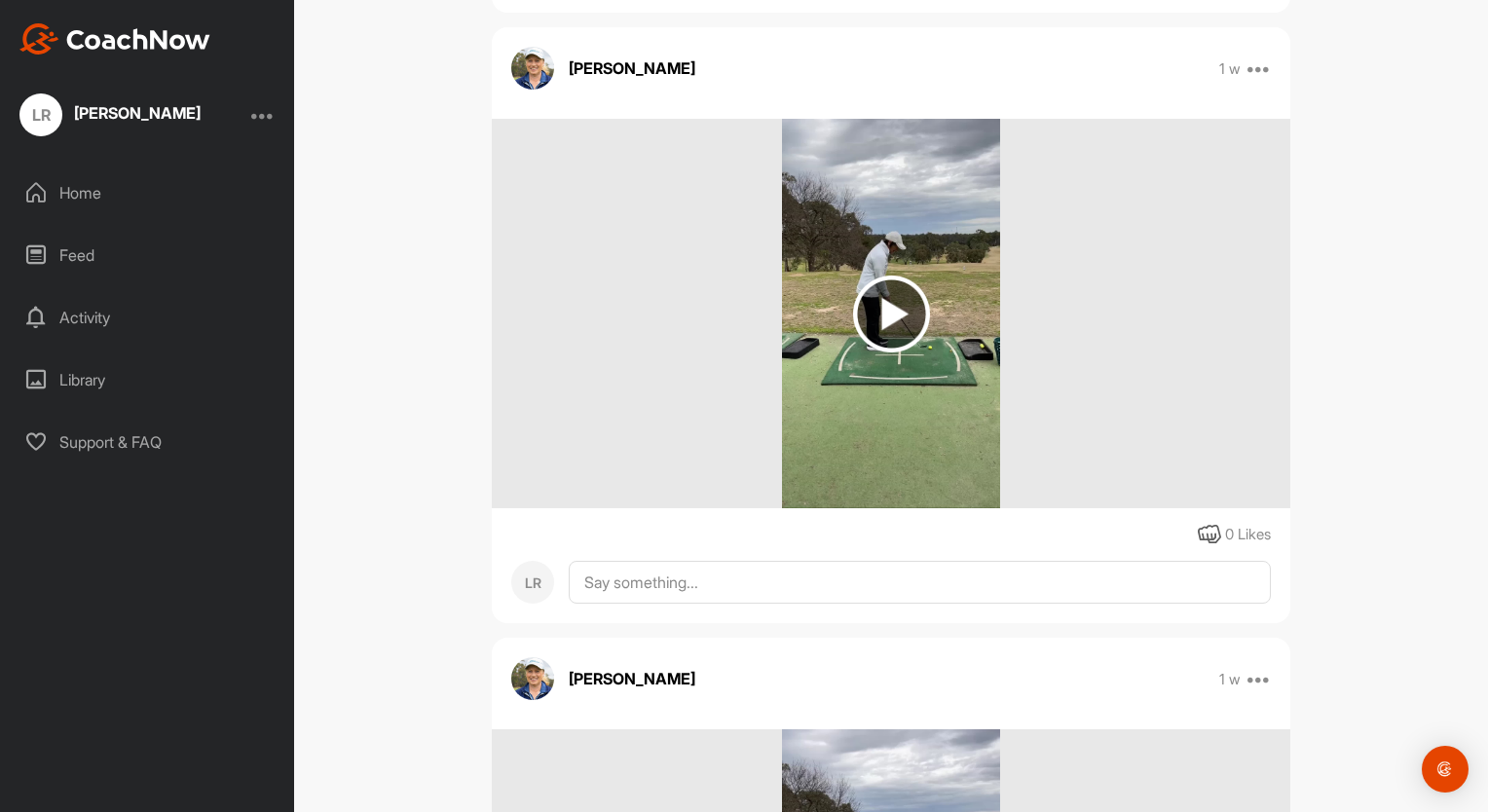
scroll to position [4879, 0]
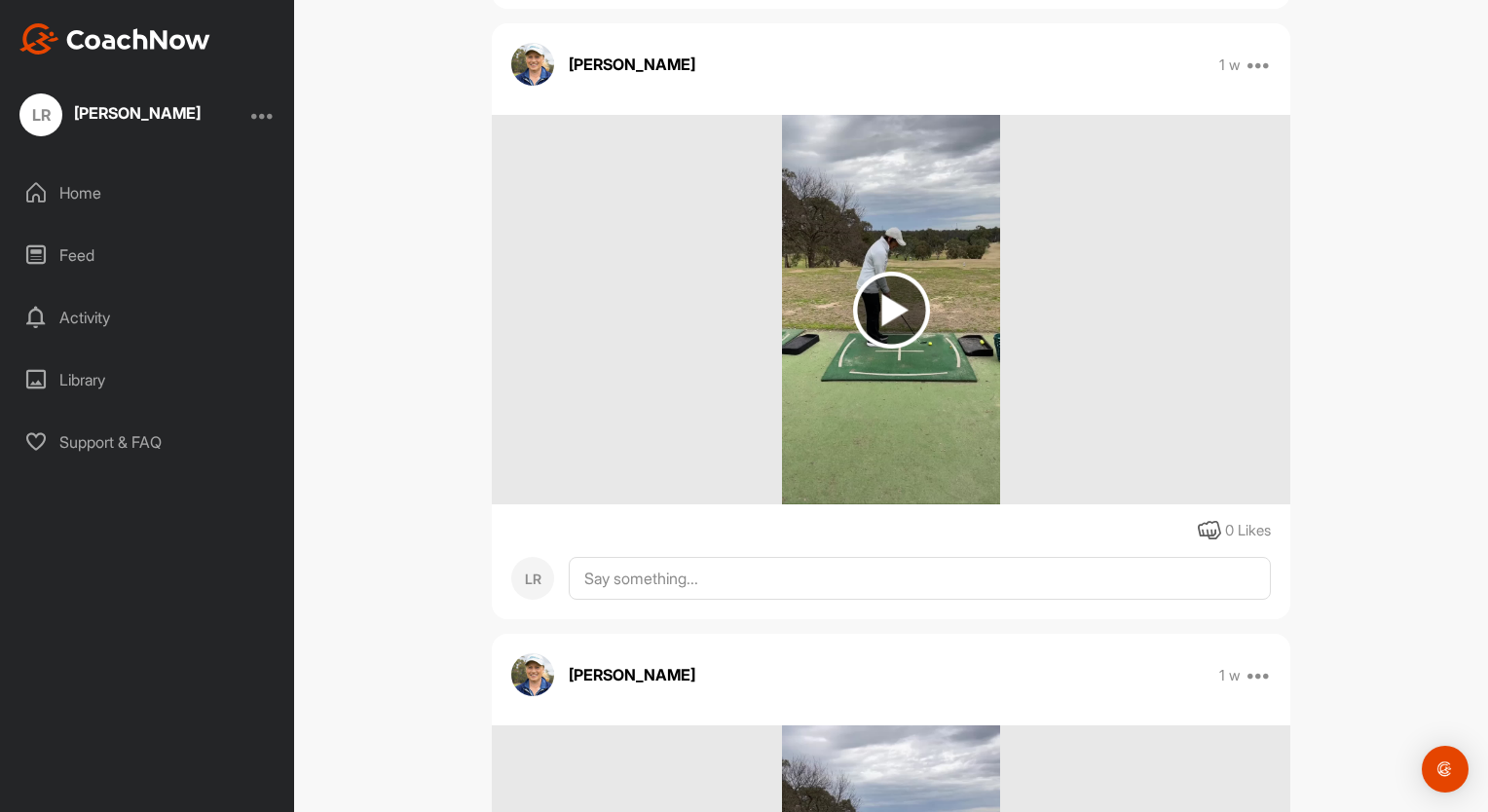
click at [888, 316] on img at bounding box center [891, 310] width 77 height 77
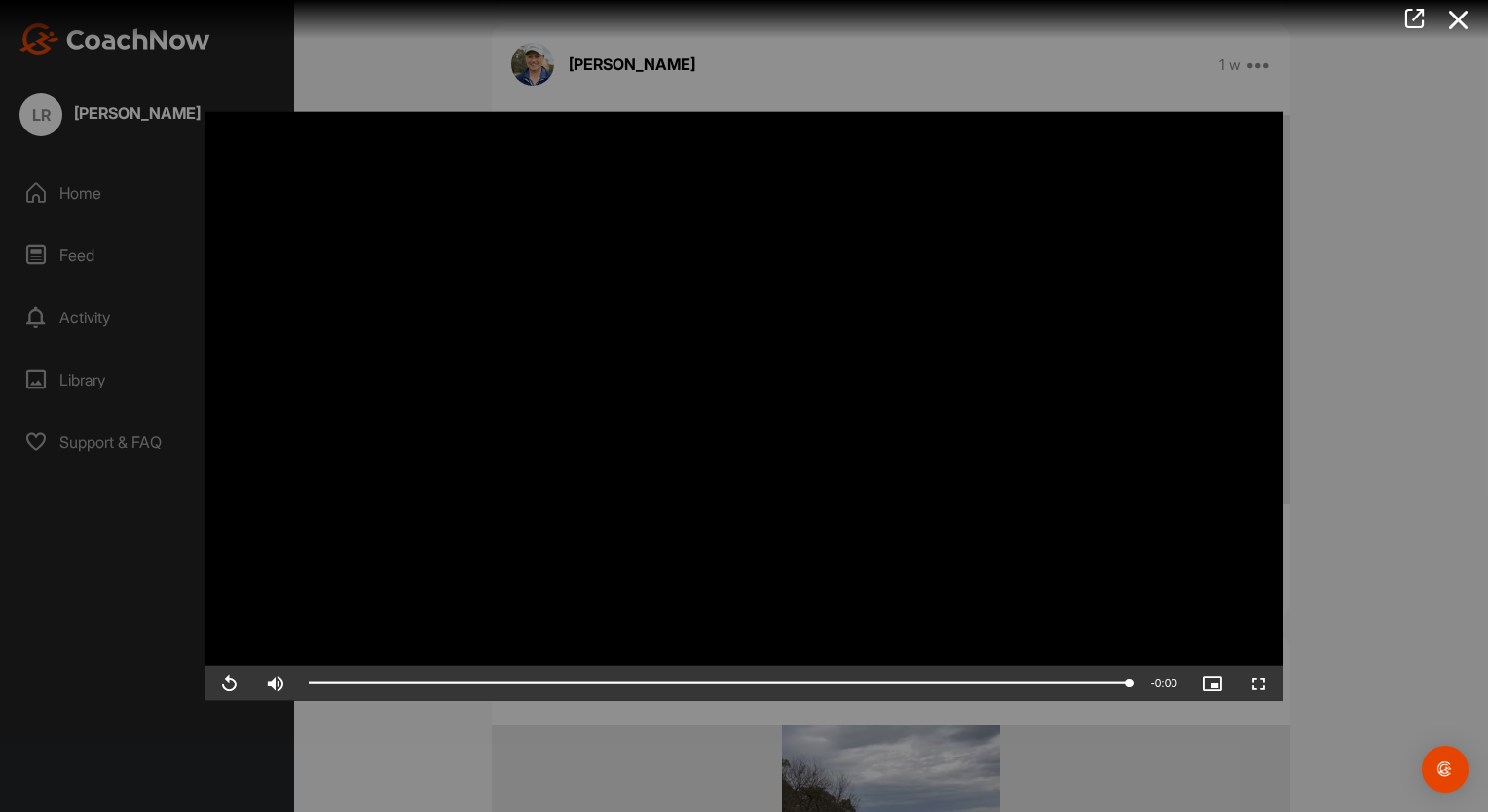
click at [1366, 272] on div at bounding box center [744, 406] width 1488 height 812
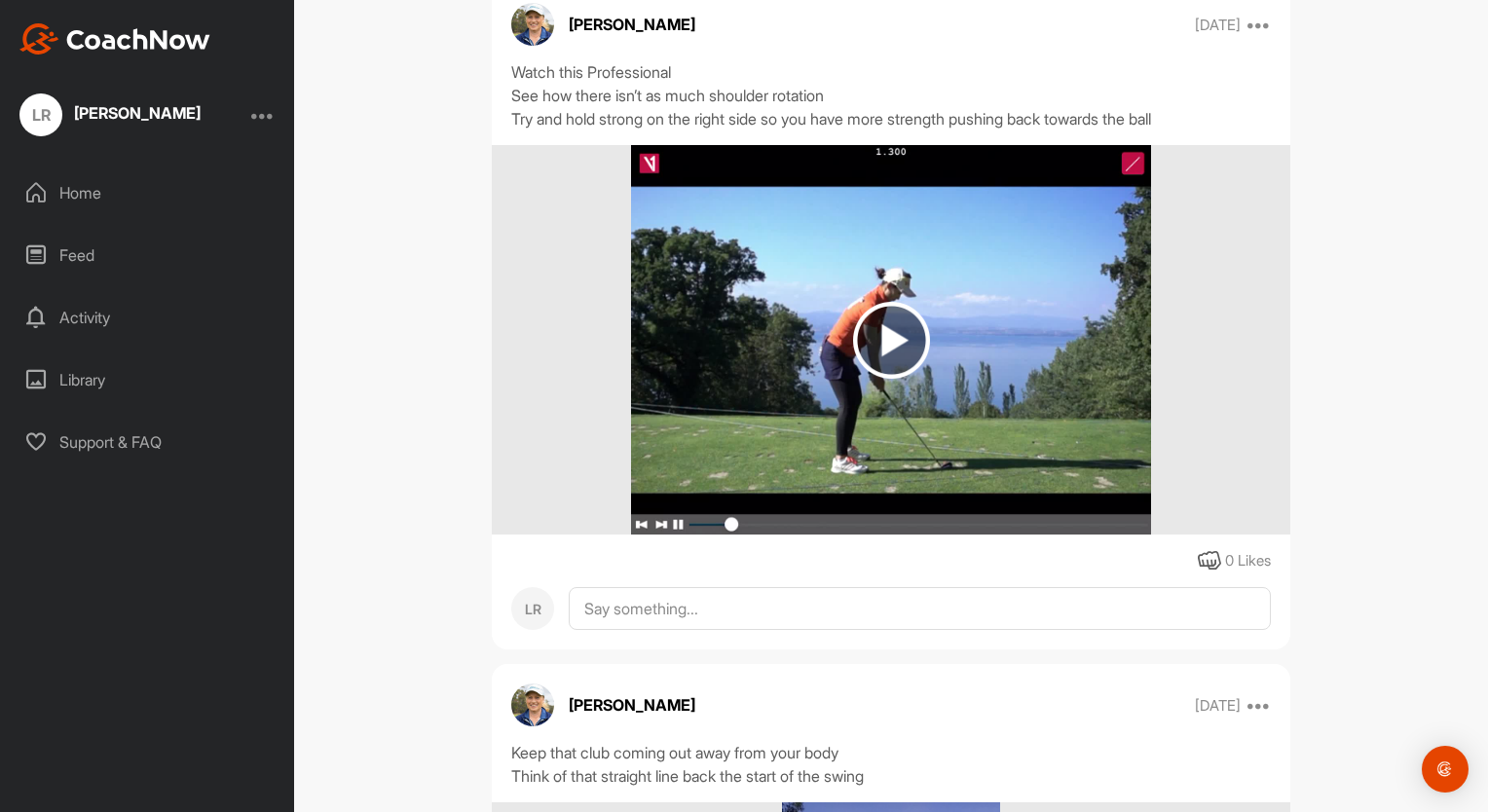
scroll to position [6746, 0]
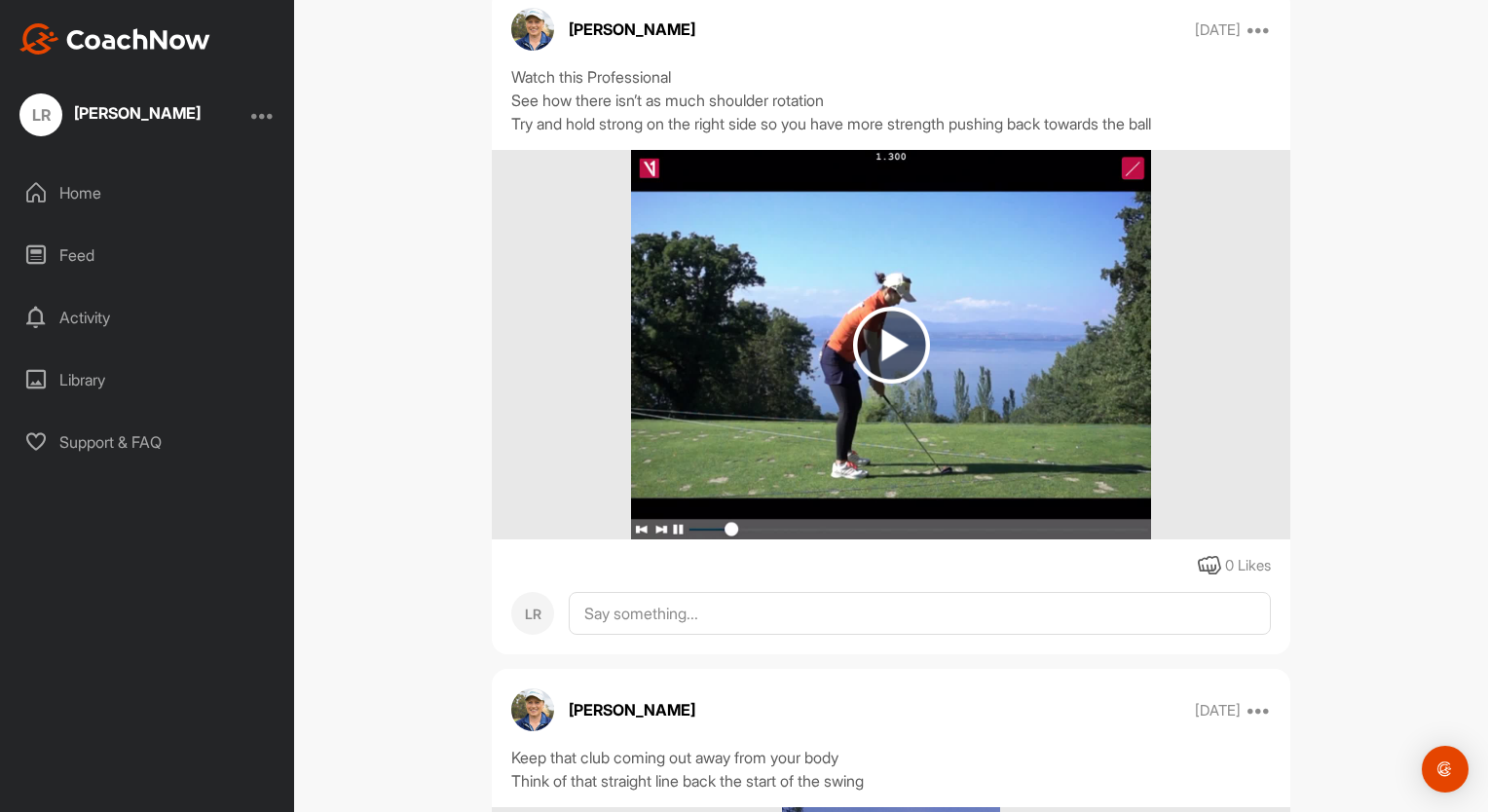
click at [878, 359] on img at bounding box center [891, 345] width 77 height 77
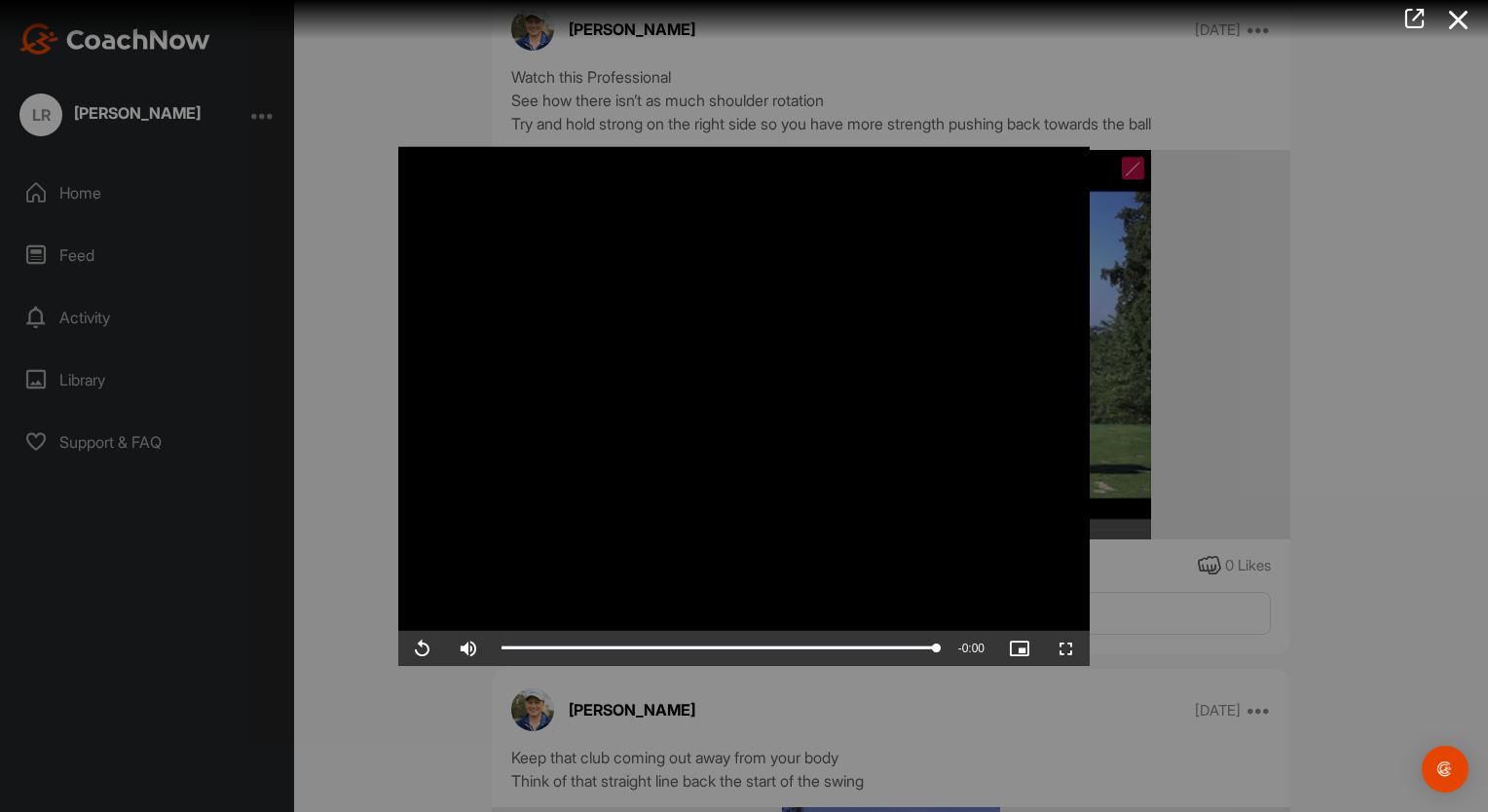
click at [1321, 532] on div at bounding box center [744, 406] width 1488 height 812
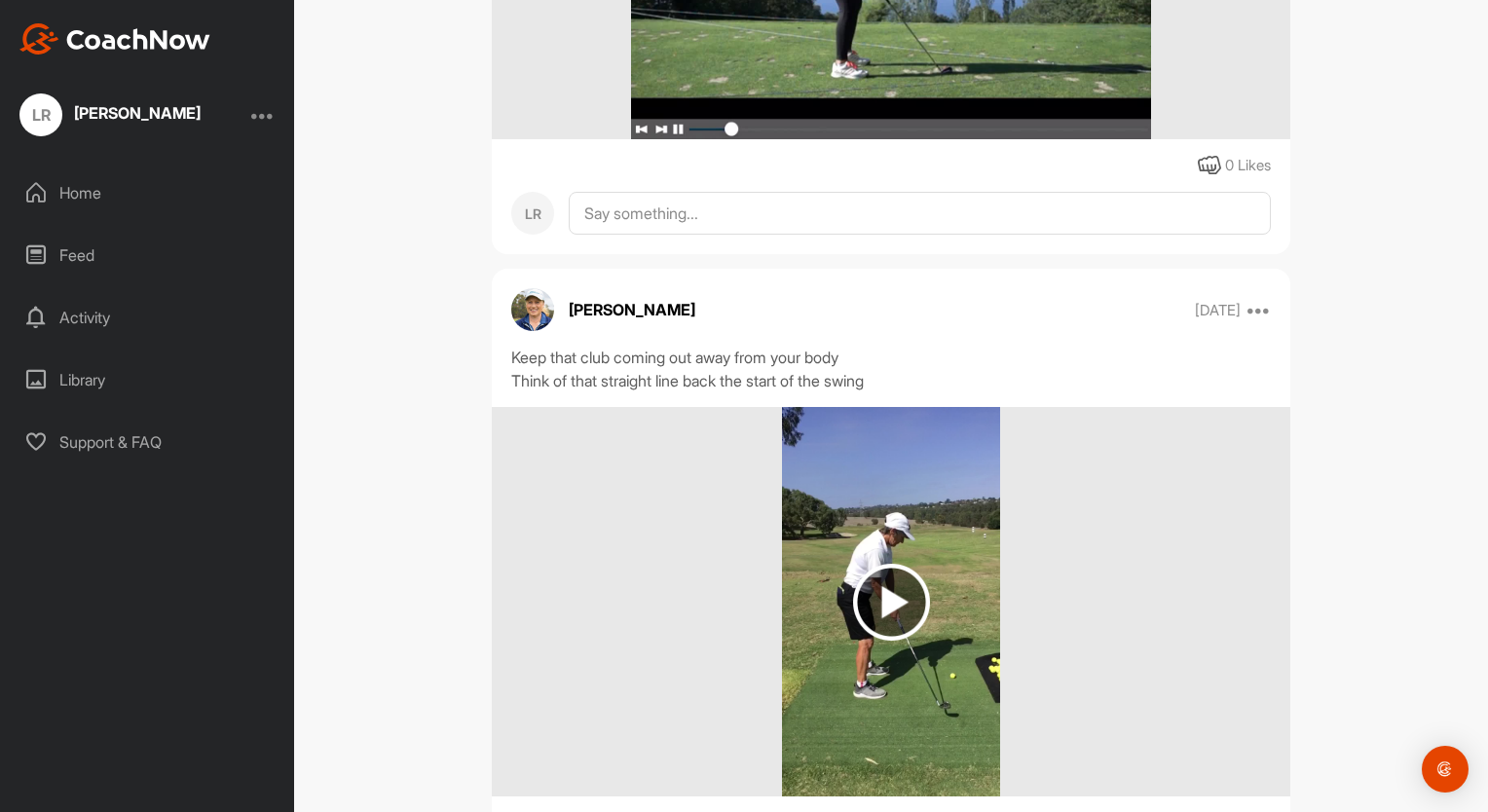
scroll to position [7152, 0]
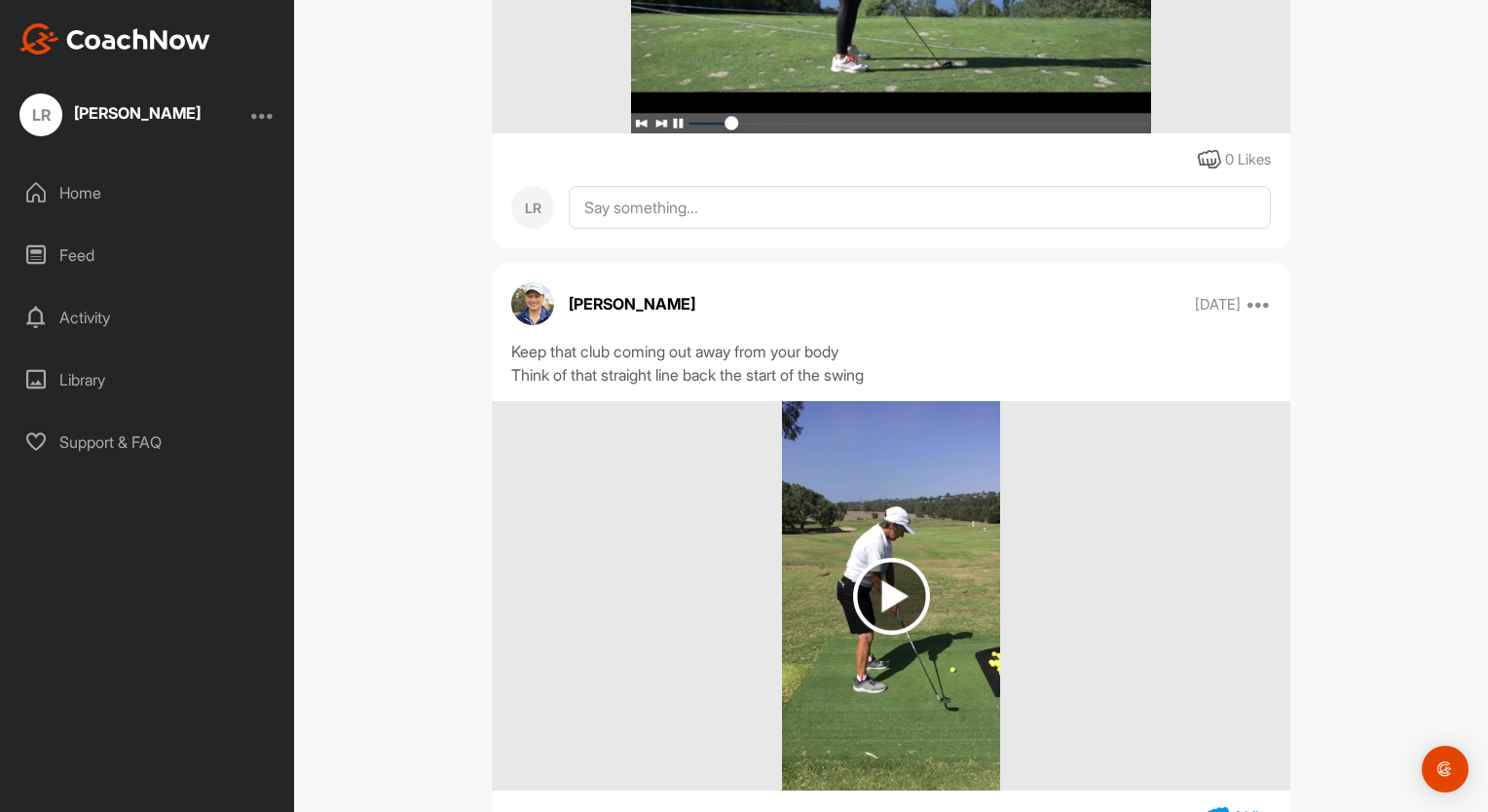
click at [881, 593] on img at bounding box center [891, 596] width 77 height 77
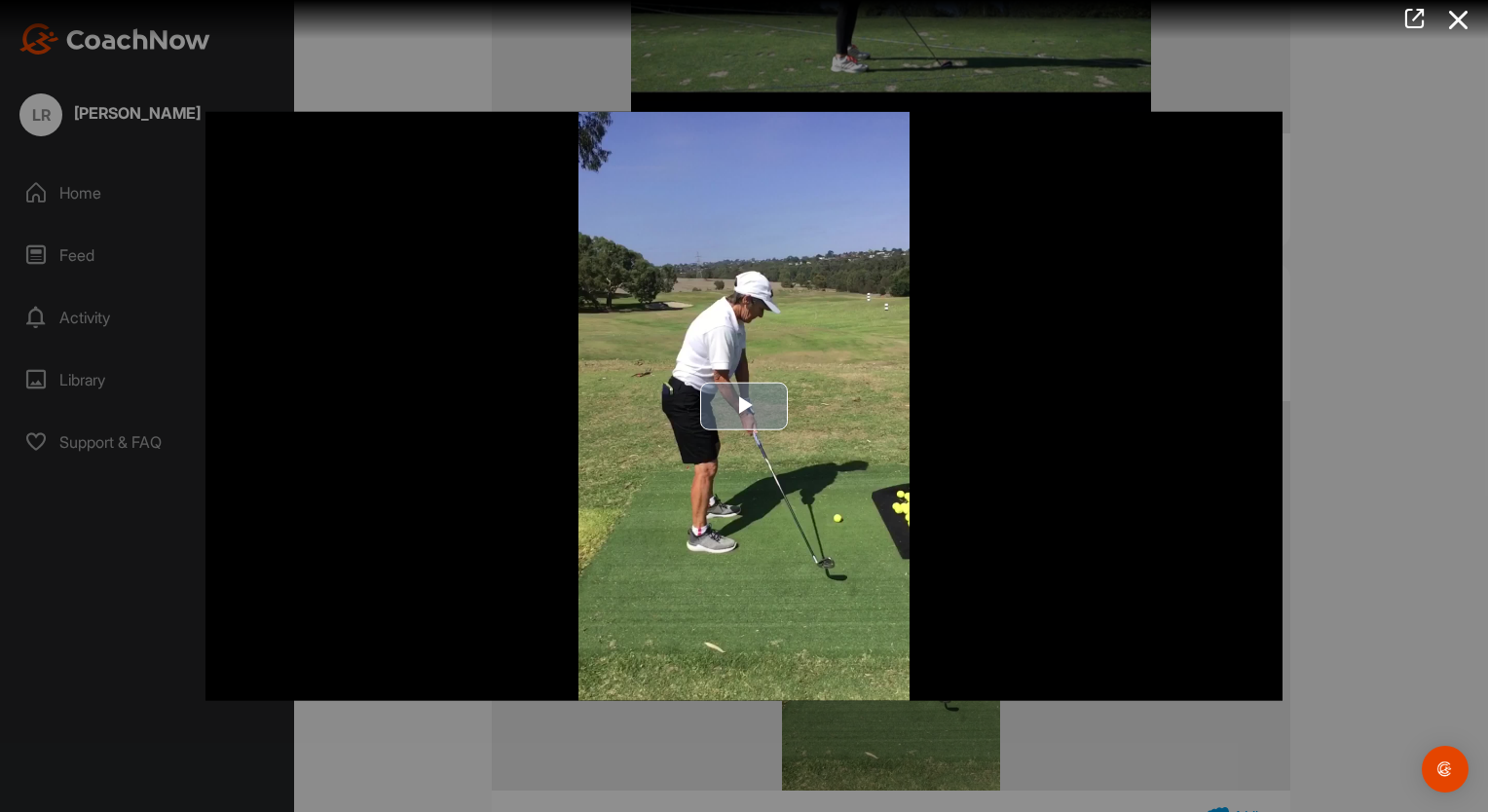
click at [744, 406] on span "Video Player" at bounding box center [744, 406] width 0 height 0
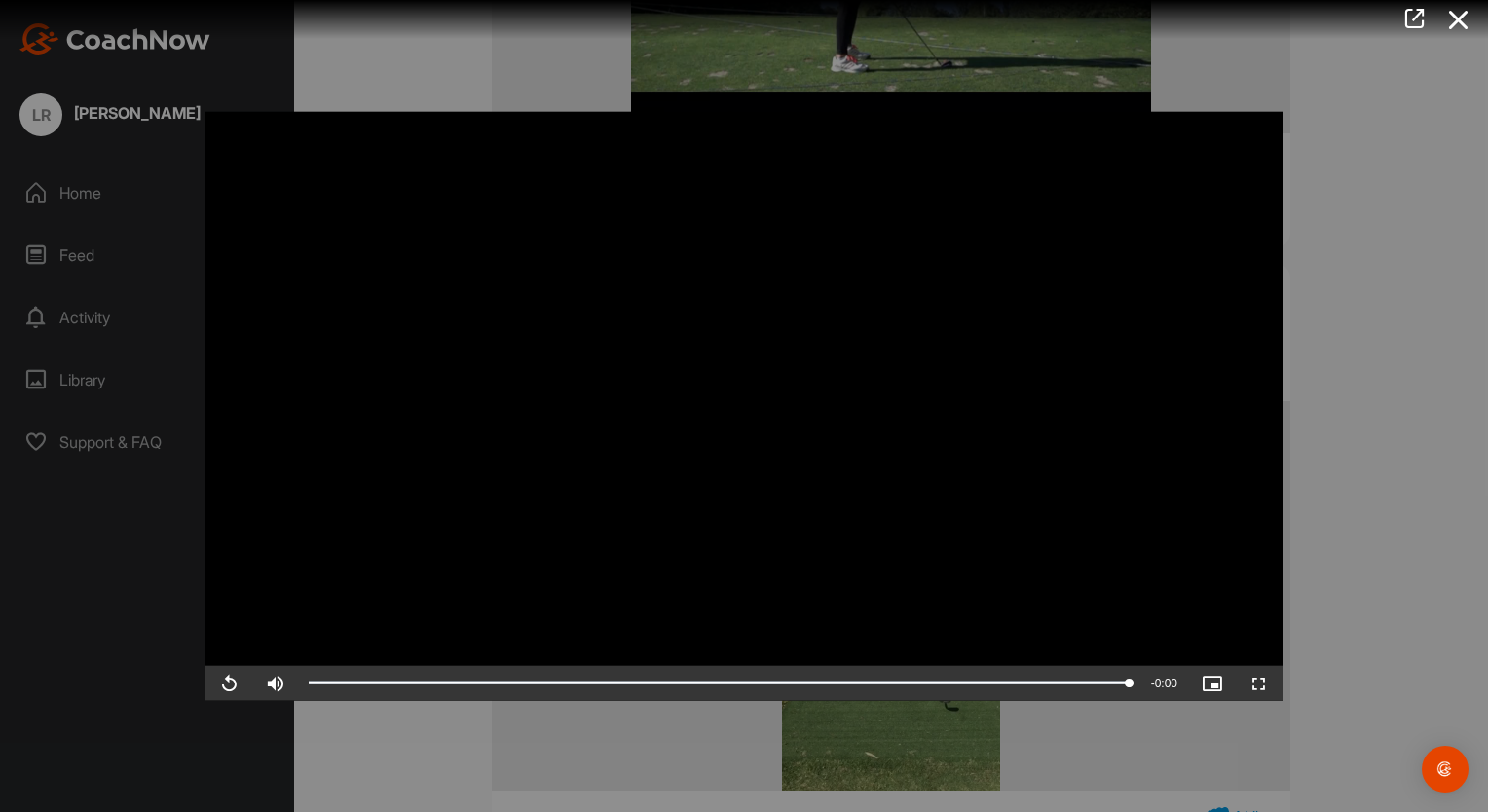
click at [1381, 185] on div at bounding box center [744, 406] width 1488 height 812
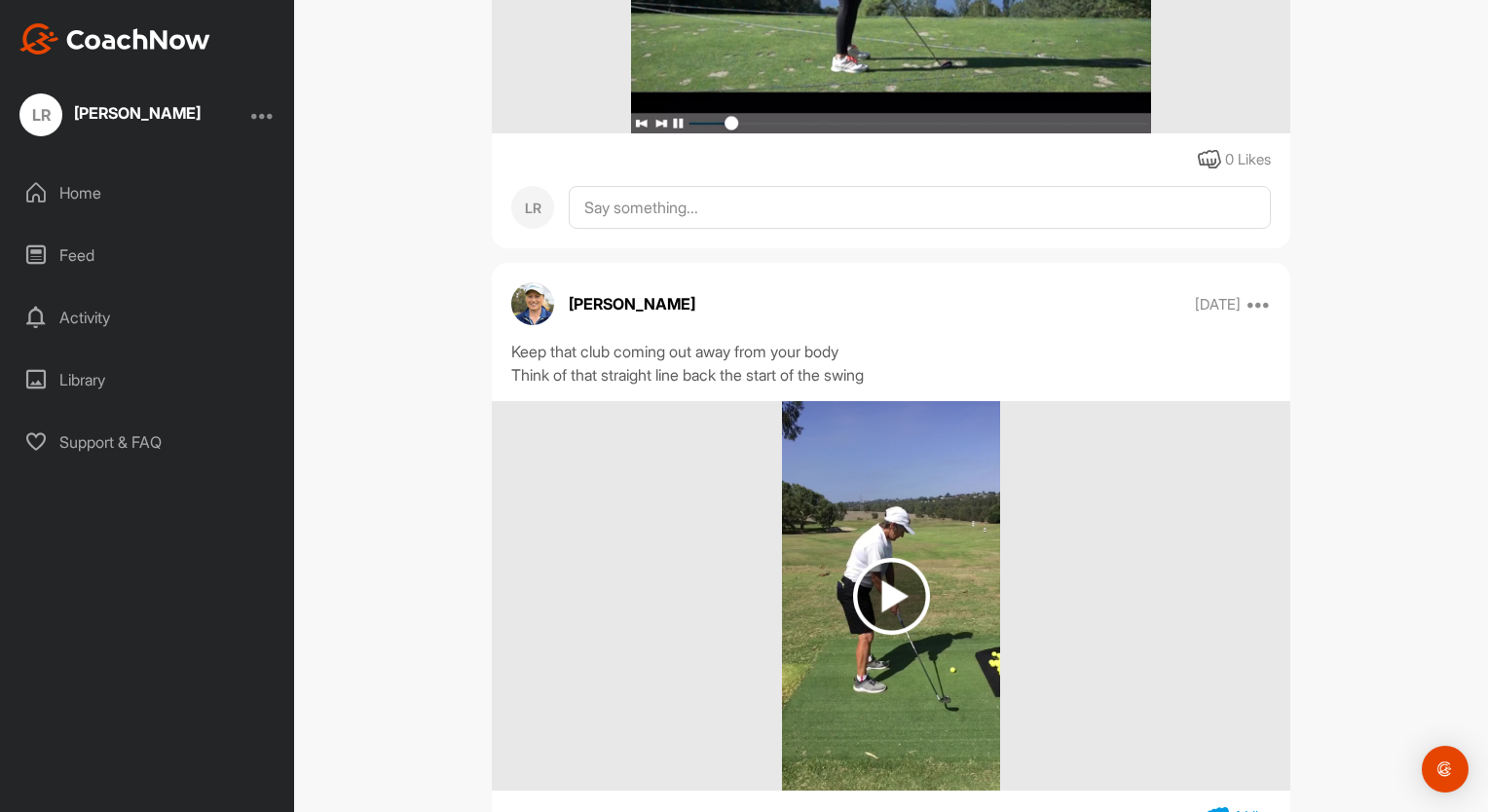
click at [898, 583] on img at bounding box center [891, 596] width 77 height 77
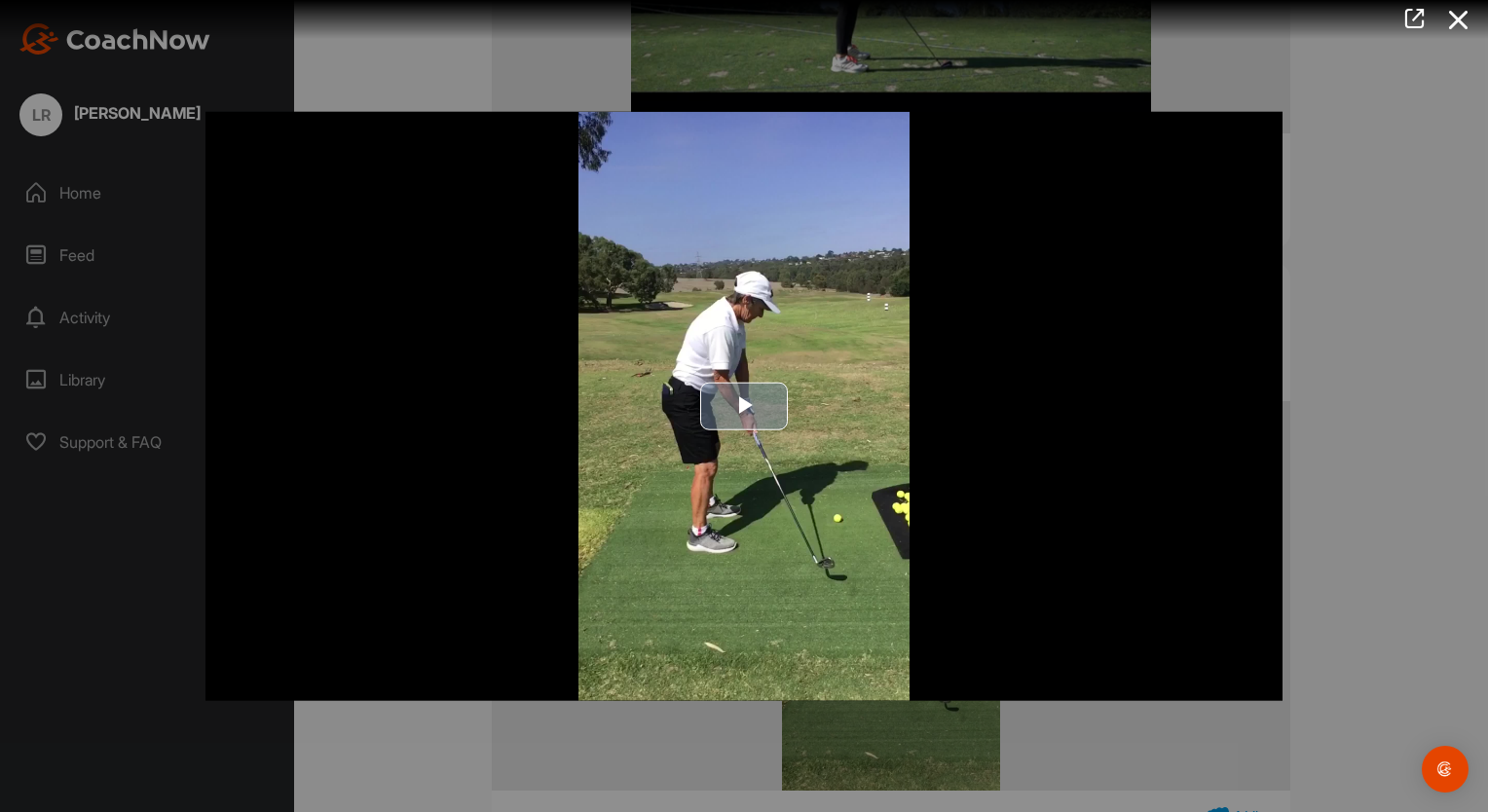
click at [744, 406] on span "Video Player" at bounding box center [744, 406] width 0 height 0
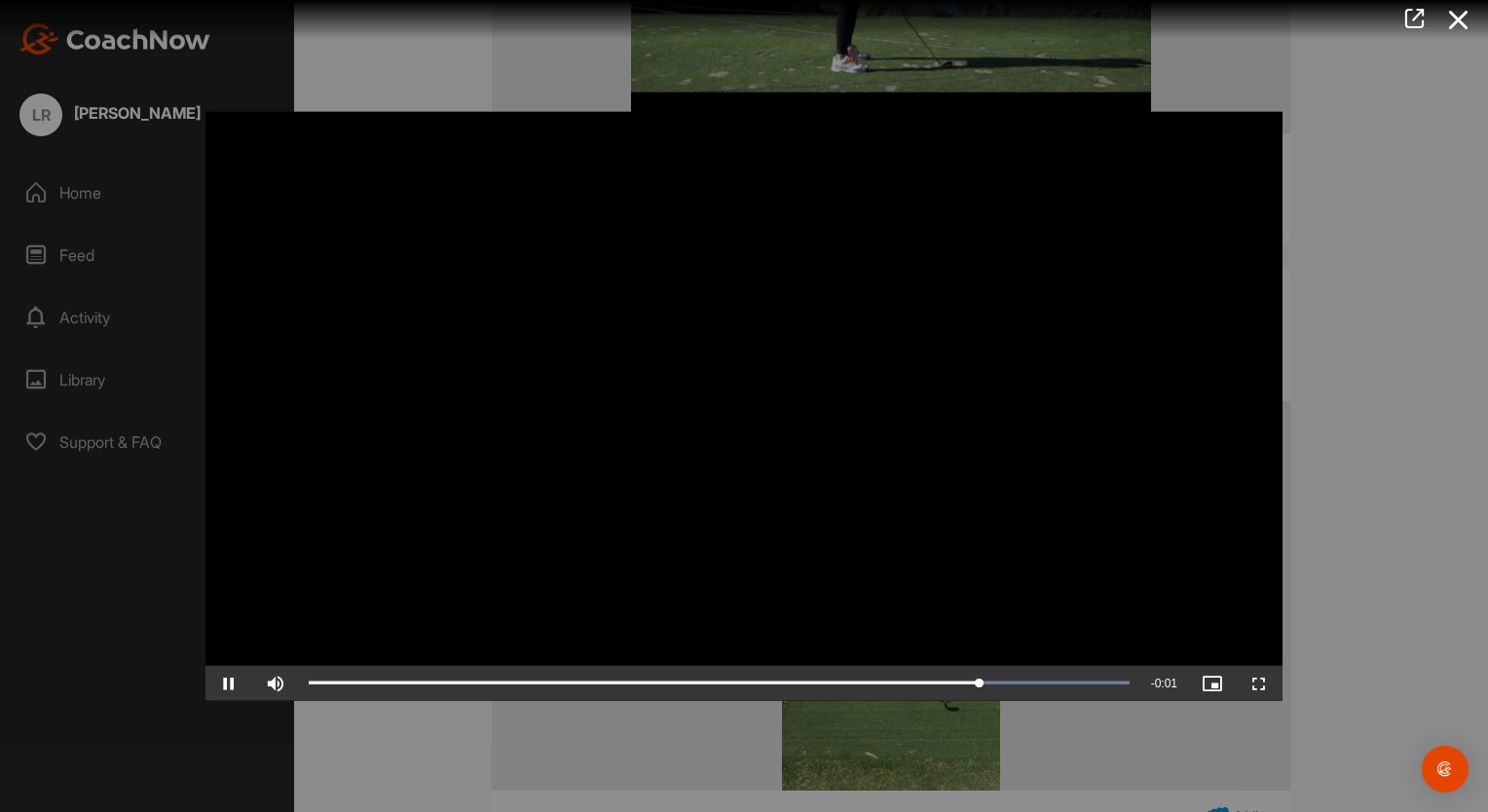
click at [1396, 155] on div at bounding box center [744, 406] width 1488 height 812
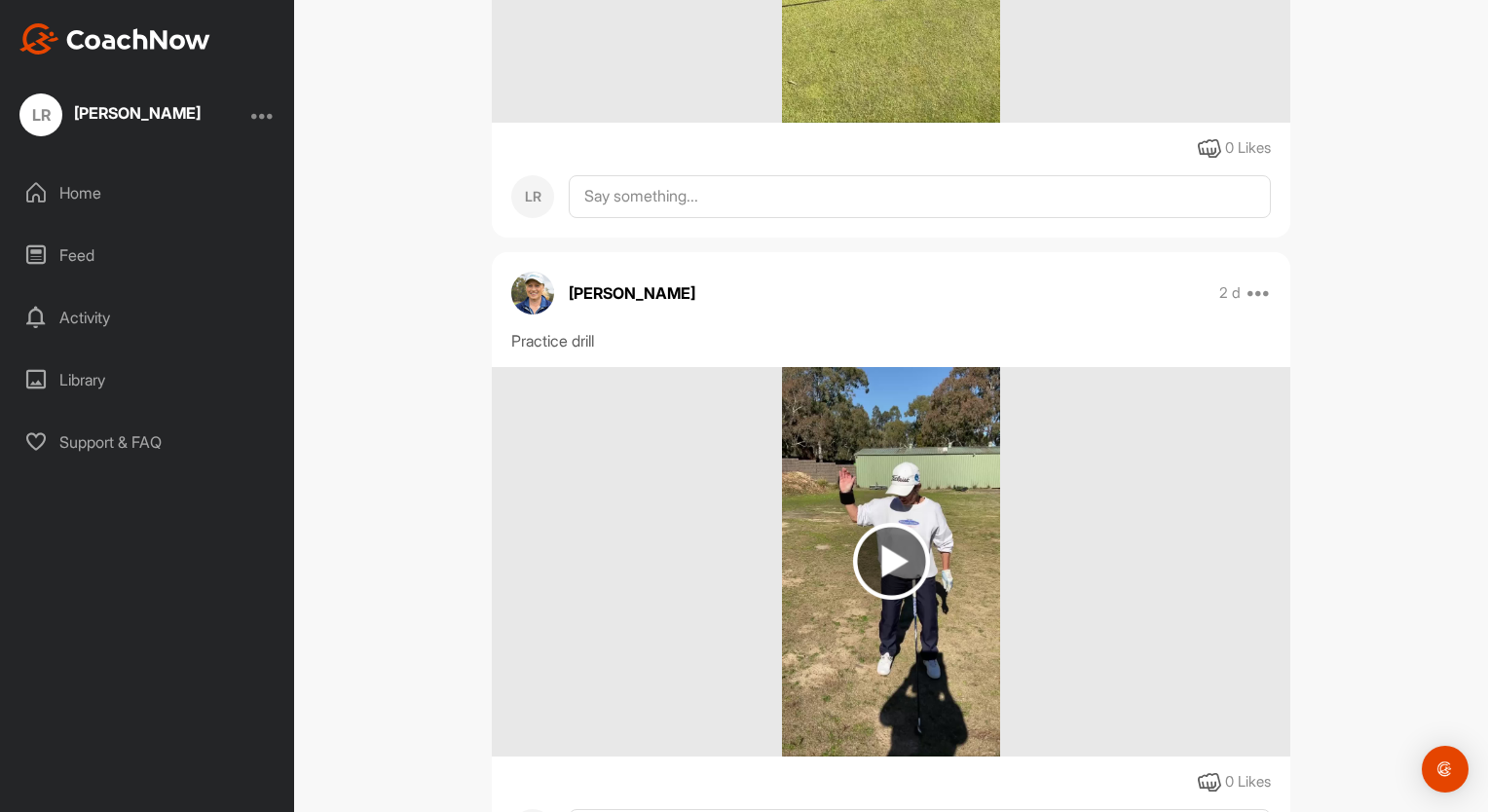
scroll to position [1421, 0]
